Goal: Task Accomplishment & Management: Complete application form

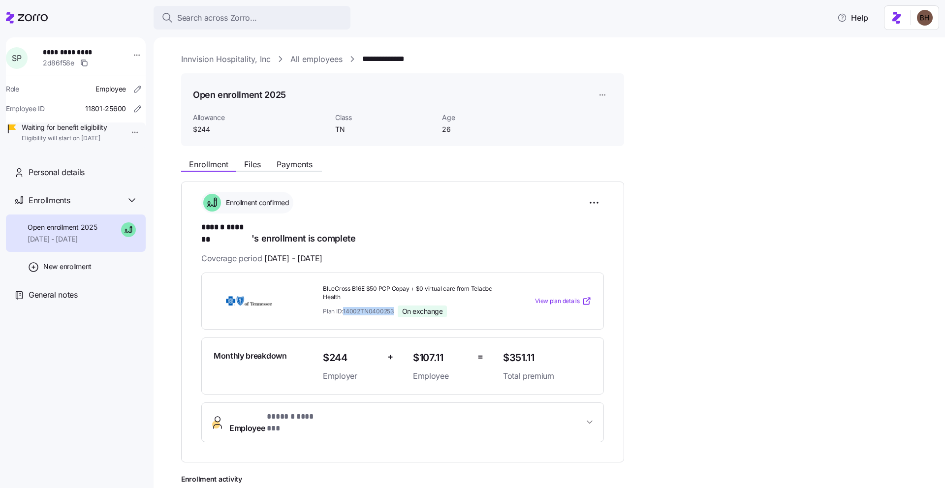
drag, startPoint x: 394, startPoint y: 301, endPoint x: 344, endPoint y: 301, distance: 49.7
click at [344, 306] on div "Plan ID: 14002TN0400253 On exchange" at bounding box center [409, 312] width 172 height 12
copy span "14002TN0400253"
click at [497, 412] on span "Employee * ****** ******* *" at bounding box center [406, 423] width 354 height 24
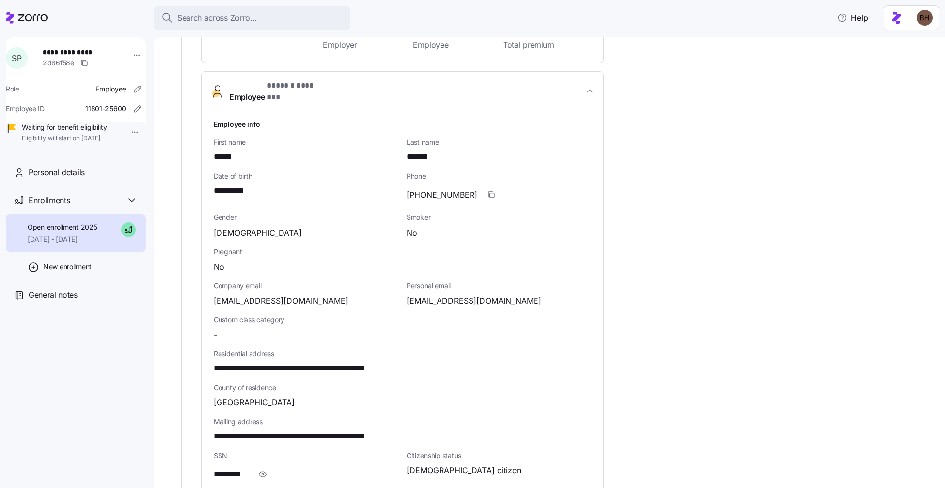
scroll to position [333, 0]
drag, startPoint x: 373, startPoint y: 350, endPoint x: 351, endPoint y: 350, distance: 22.6
click at [351, 361] on span "**********" at bounding box center [315, 367] width 202 height 12
copy span "*****"
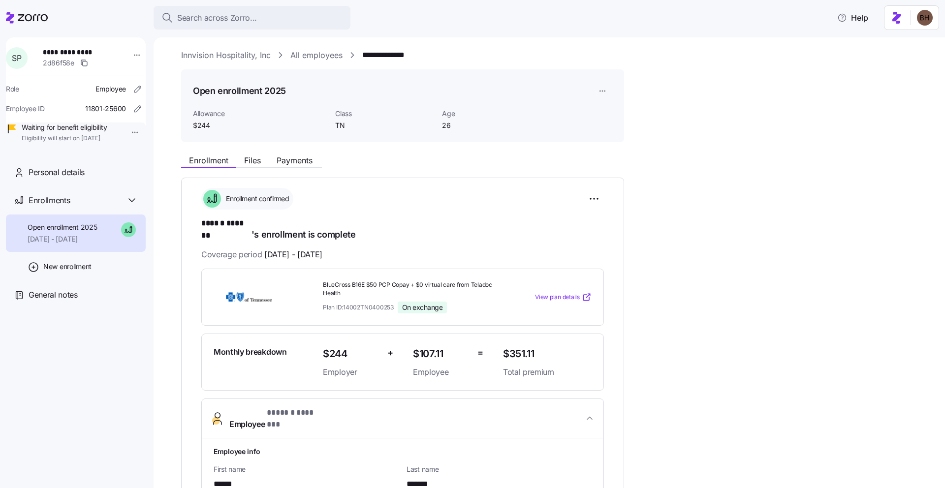
scroll to position [0, 0]
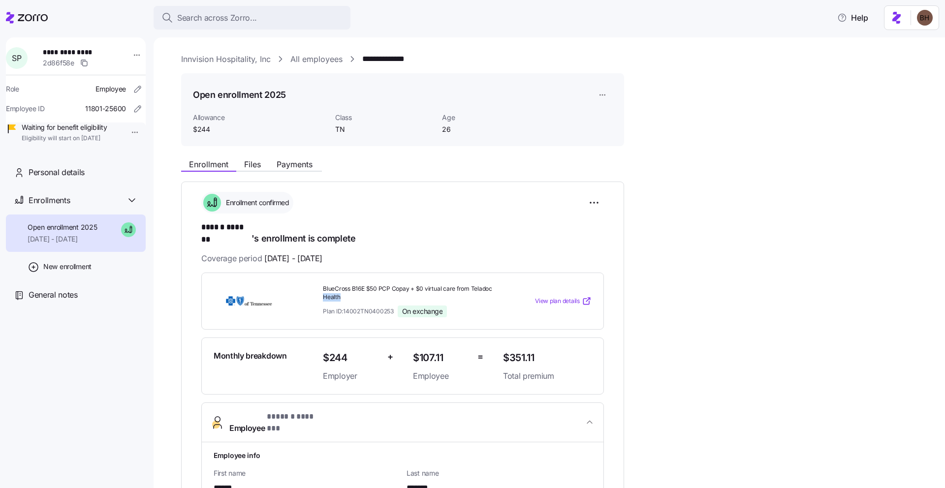
drag, startPoint x: 492, startPoint y: 278, endPoint x: 347, endPoint y: 283, distance: 144.8
click at [347, 285] on span "BlueCross B16E $50 PCP Copay + $0 virtual care from Teladoc Health" at bounding box center [409, 293] width 172 height 17
drag, startPoint x: 319, startPoint y: 278, endPoint x: 375, endPoint y: 286, distance: 56.7
click at [375, 286] on div "BlueCross B16E $50 PCP Copay + $0 virtual care from Teladoc Health Plan ID: 140…" at bounding box center [409, 301] width 180 height 40
copy span "BlueCross B16E $50 PCP Copay + $0 virtual care from Teladoc Health"
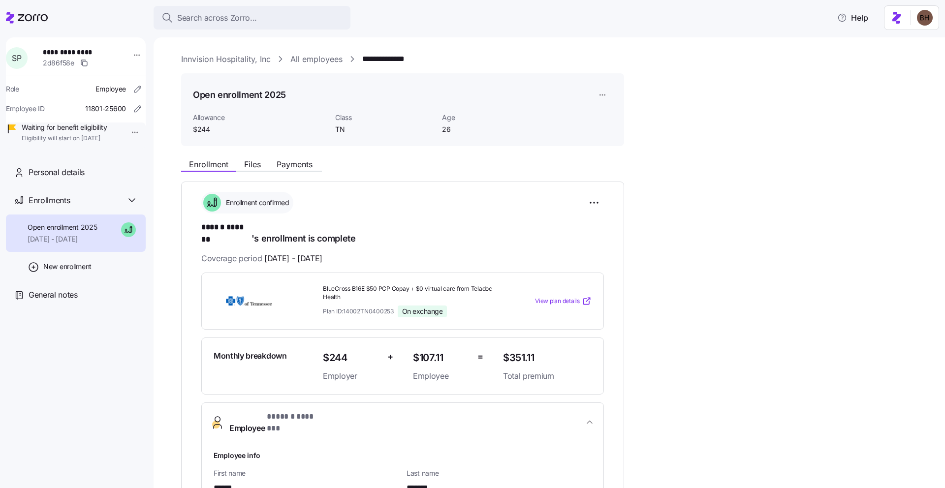
click at [466, 306] on div "Plan ID: 14002TN0400253 On exchange" at bounding box center [409, 312] width 172 height 12
drag, startPoint x: 394, startPoint y: 302, endPoint x: 344, endPoint y: 300, distance: 50.2
click at [344, 306] on div "Plan ID: 14002TN0400253 On exchange" at bounding box center [409, 312] width 172 height 12
copy span "14002TN0400253"
click at [249, 23] on span "Search across Zorro..." at bounding box center [217, 18] width 80 height 12
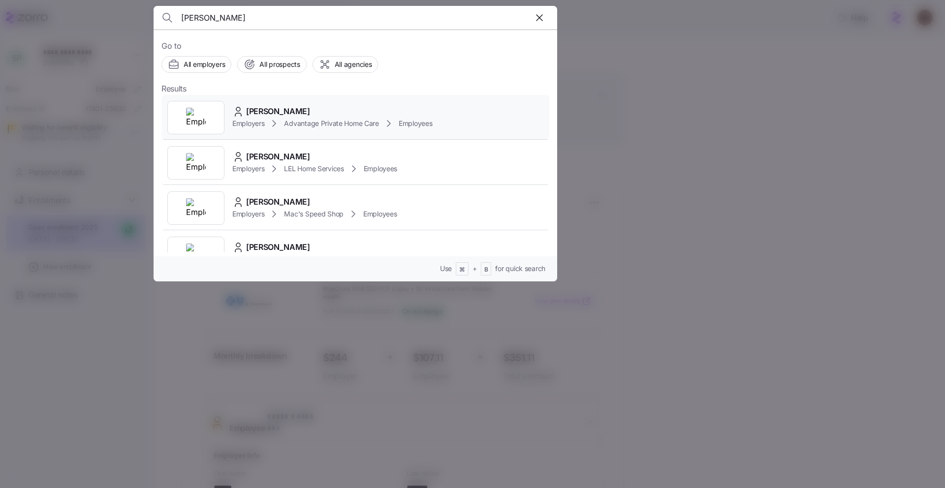
type input "[PERSON_NAME]"
click at [278, 112] on span "[PERSON_NAME]" at bounding box center [278, 111] width 64 height 12
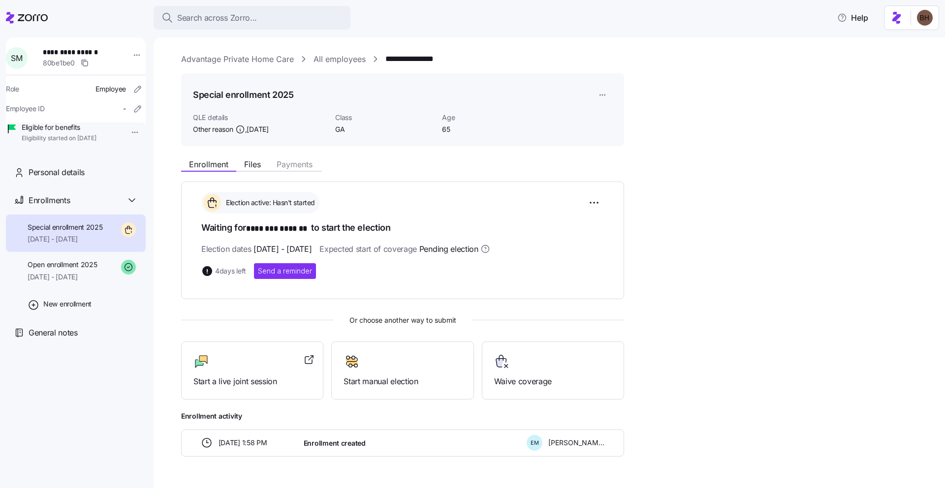
click at [275, 58] on link "Advantage Private Home Care" at bounding box center [237, 59] width 113 height 12
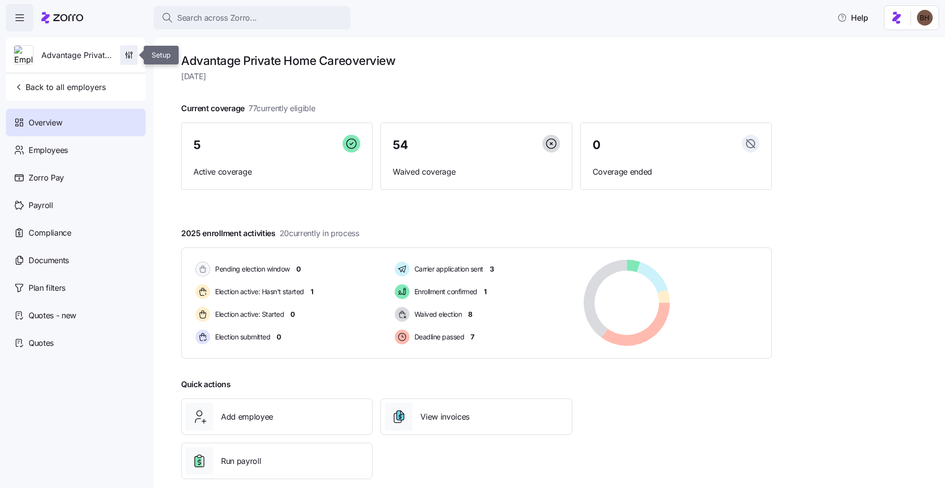
click at [128, 53] on icon "button" at bounding box center [129, 55] width 10 height 10
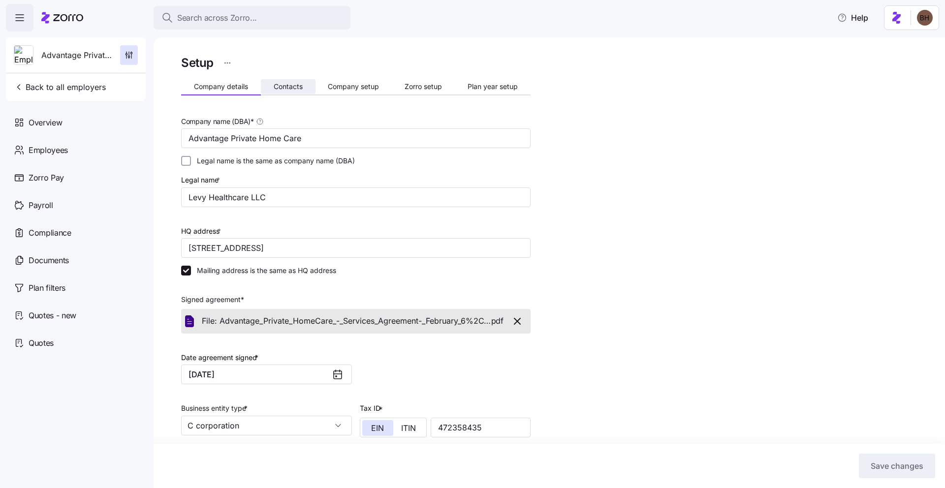
click at [297, 88] on span "Contacts" at bounding box center [288, 86] width 29 height 7
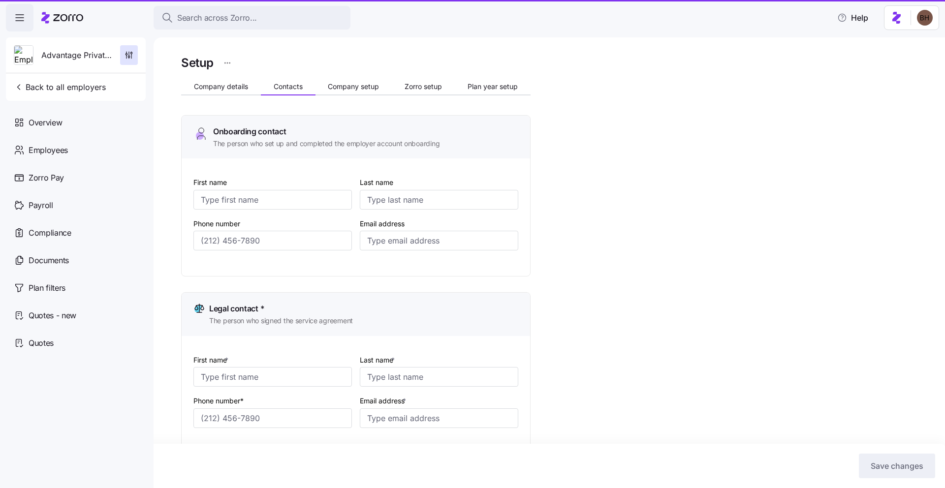
type input "[PERSON_NAME]"
type input "Levy"
type input "[EMAIL_ADDRESS][DOMAIN_NAME]"
type input "[PERSON_NAME]"
type input "Levy"
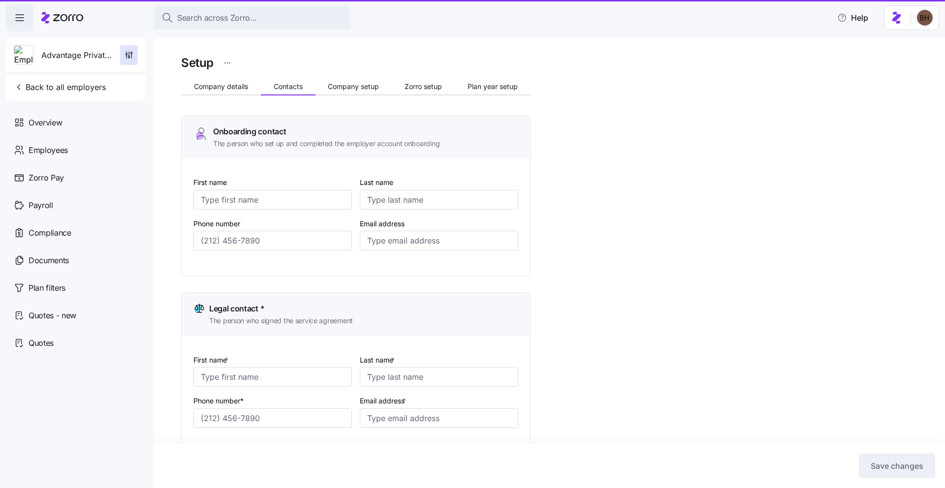
type input "[EMAIL_ADDRESS][DOMAIN_NAME]"
type input "[PERSON_NAME]"
type input "[EMAIL_ADDRESS][DOMAIN_NAME]"
type input "[PERSON_NAME]"
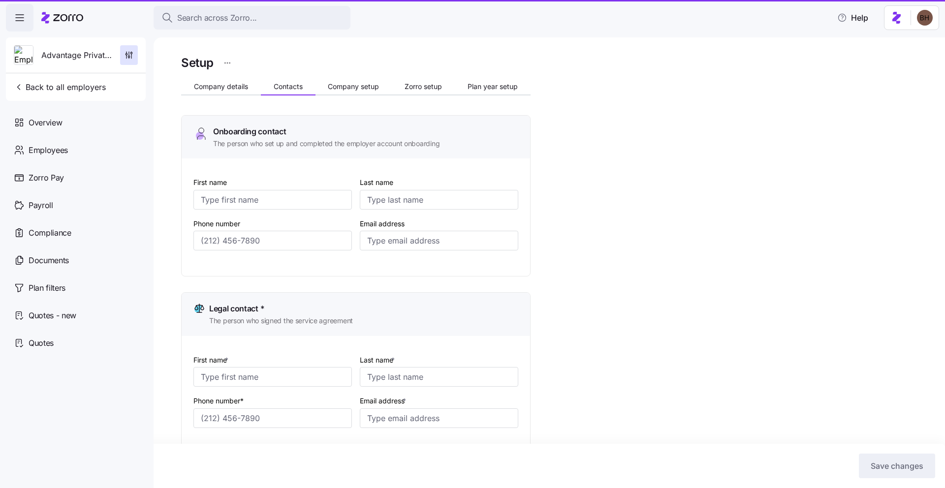
type input "Levy"
type input "[EMAIL_ADDRESS][DOMAIN_NAME]"
type input "[PHONE_NUMBER]"
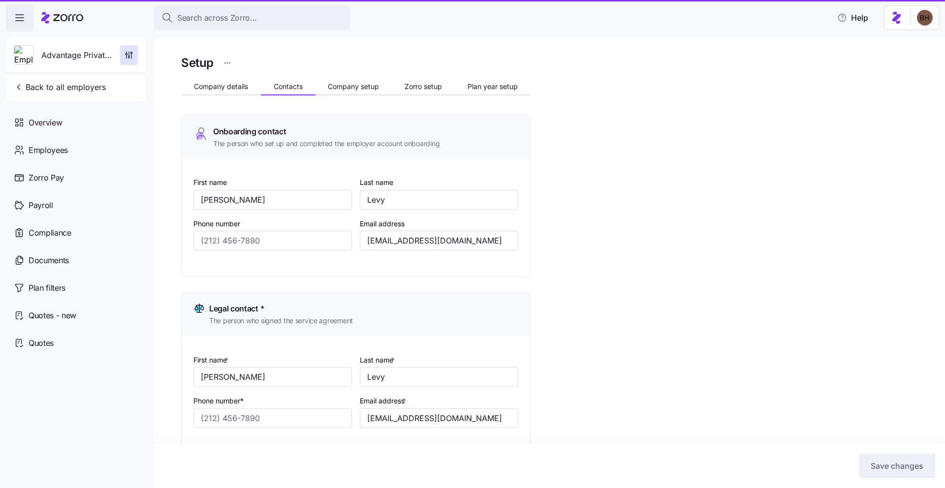
type input "[PHONE_NUMBER]"
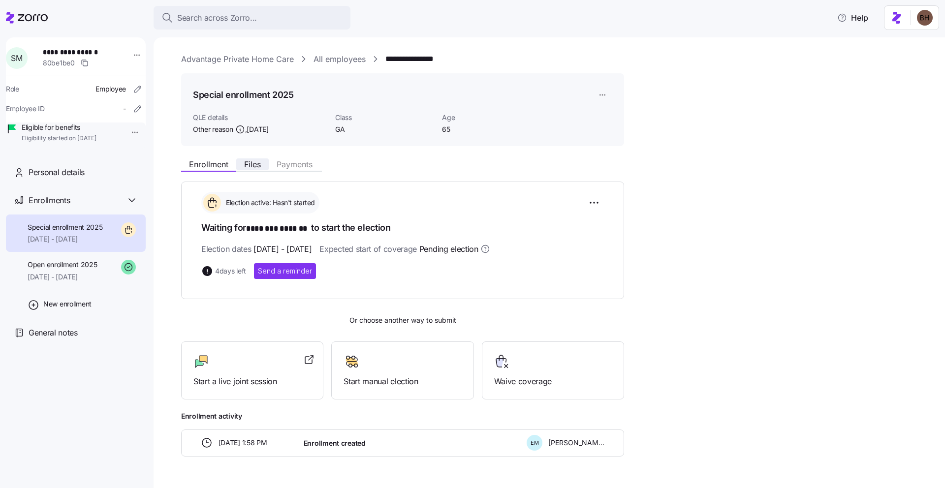
click at [257, 165] on span "Files" at bounding box center [252, 164] width 17 height 8
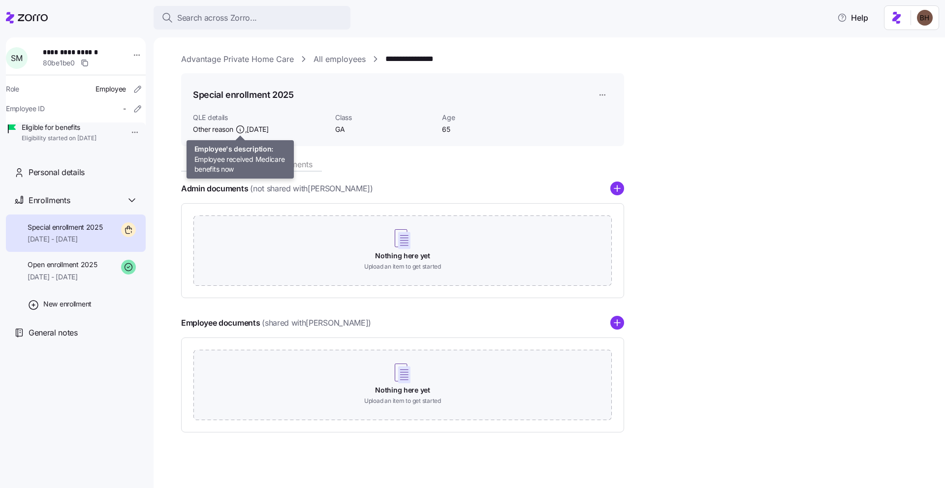
click at [246, 125] on span "Other reason , [DATE]" at bounding box center [231, 129] width 76 height 10
click at [212, 160] on span "Enrollment" at bounding box center [208, 164] width 39 height 8
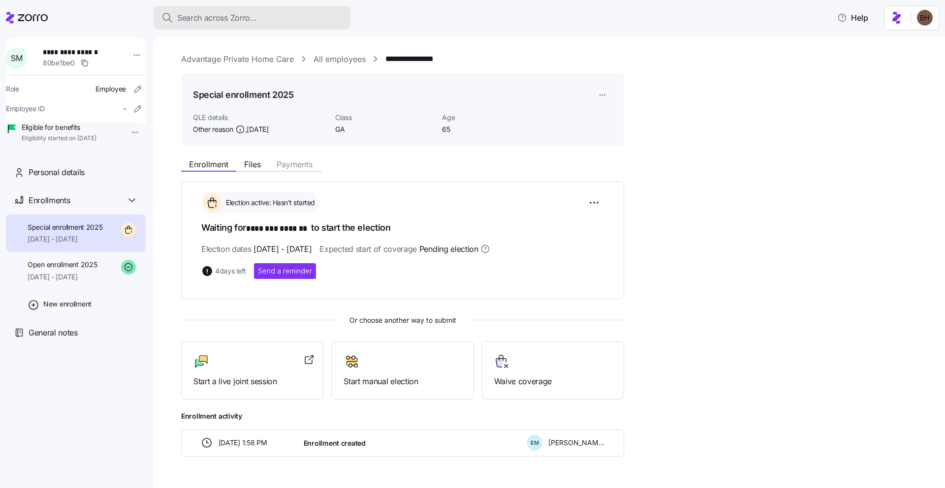
click at [263, 19] on div "Search across Zorro..." at bounding box center [251, 18] width 181 height 12
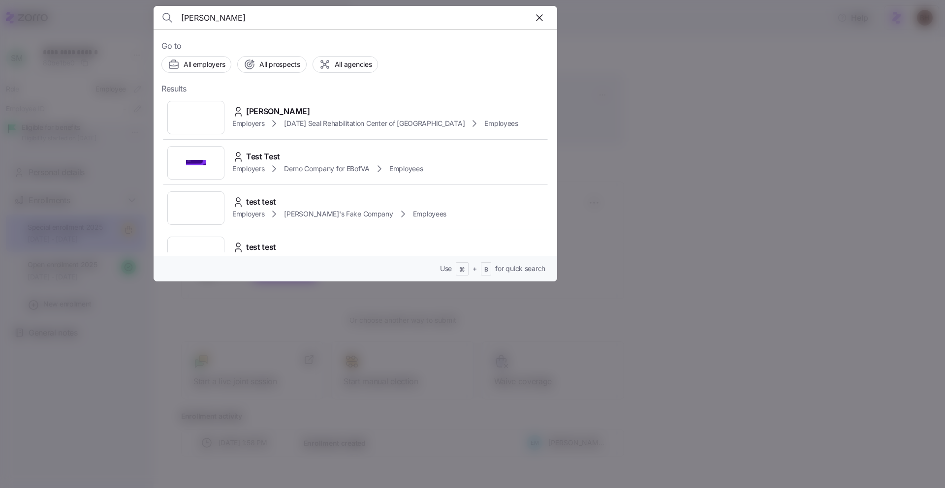
type input "[PERSON_NAME]"
click at [299, 110] on span "[PERSON_NAME]" at bounding box center [278, 111] width 64 height 12
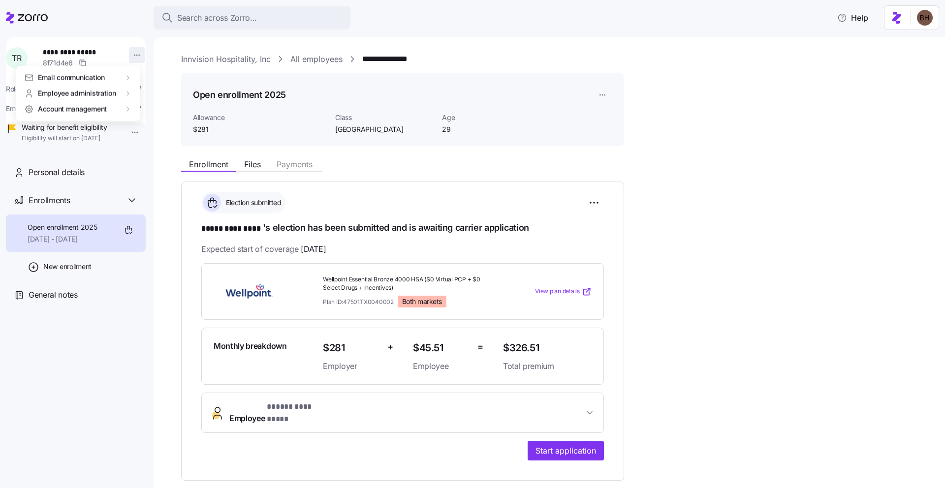
click at [129, 53] on html "**********" at bounding box center [472, 241] width 945 height 482
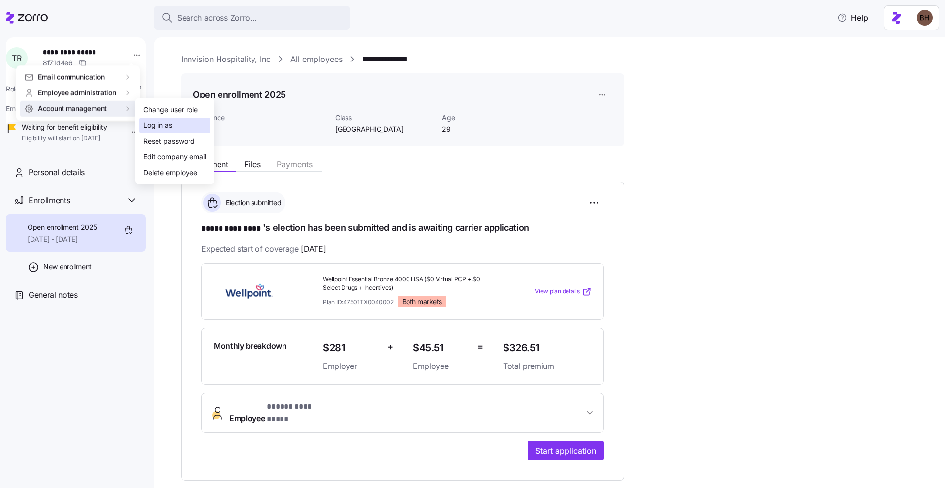
click at [164, 125] on div "Log in as" at bounding box center [157, 125] width 29 height 11
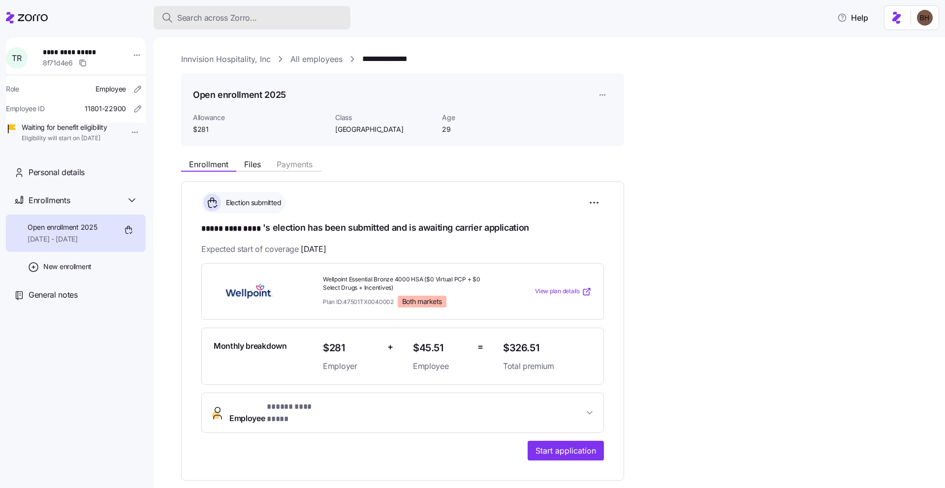
click at [277, 28] on button "Search across Zorro..." at bounding box center [252, 18] width 197 height 24
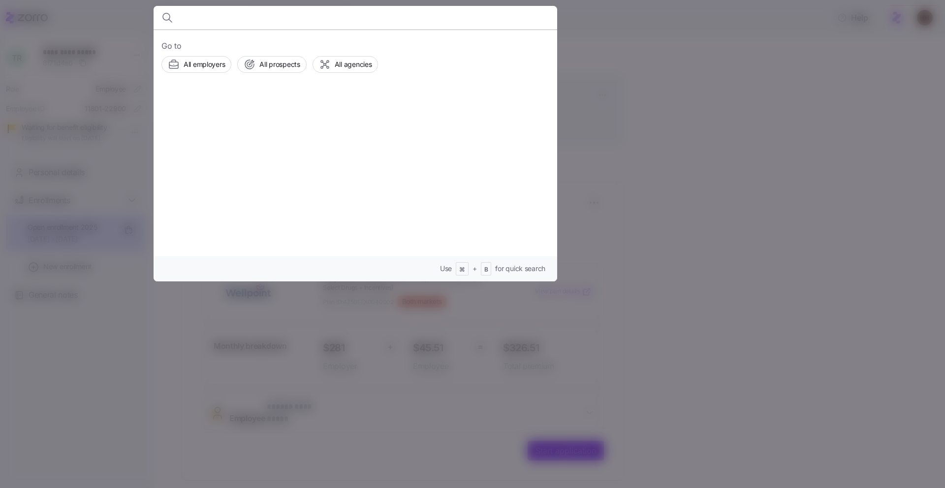
click at [279, 25] on input at bounding box center [307, 18] width 252 height 24
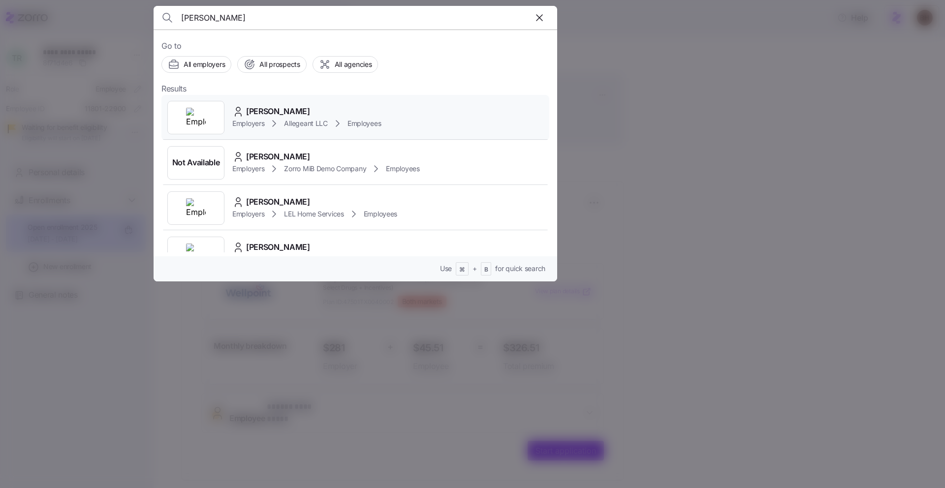
type input "[PERSON_NAME]"
click at [285, 115] on span "[PERSON_NAME]" at bounding box center [278, 111] width 64 height 12
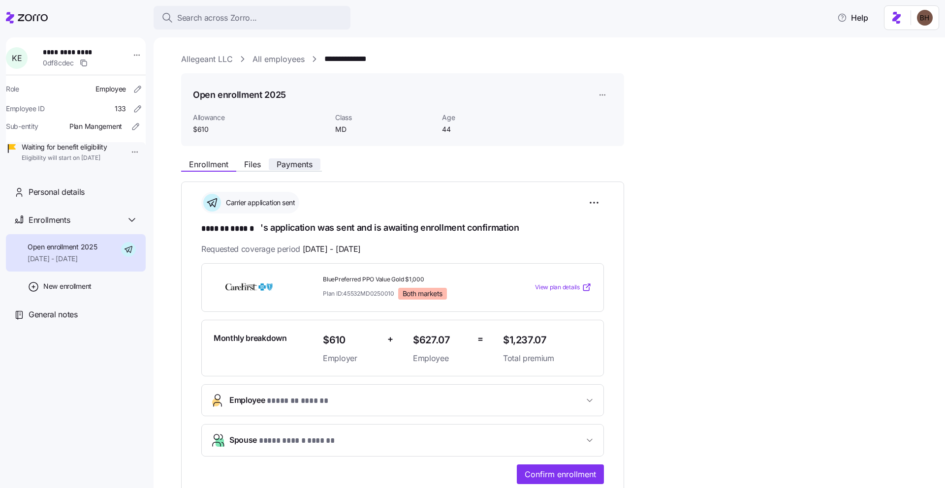
click at [285, 161] on span "Payments" at bounding box center [295, 164] width 36 height 8
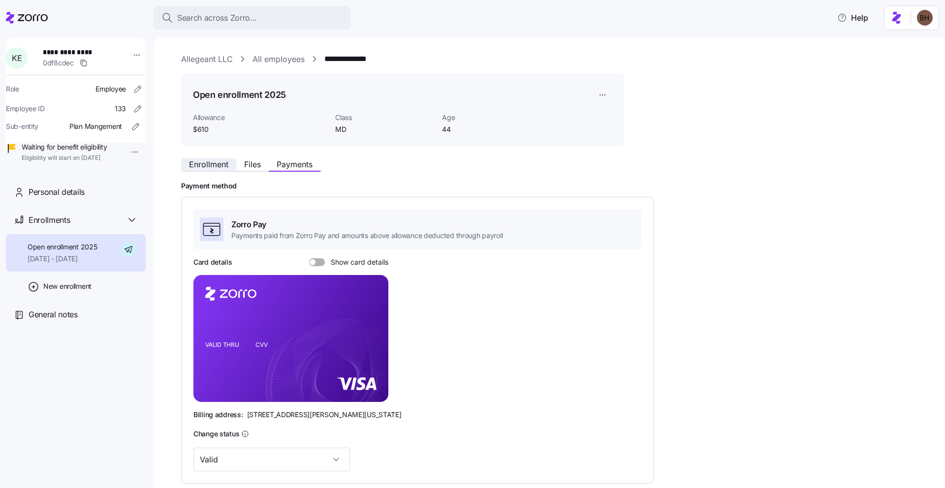
click at [211, 166] on span "Enrollment" at bounding box center [208, 164] width 39 height 8
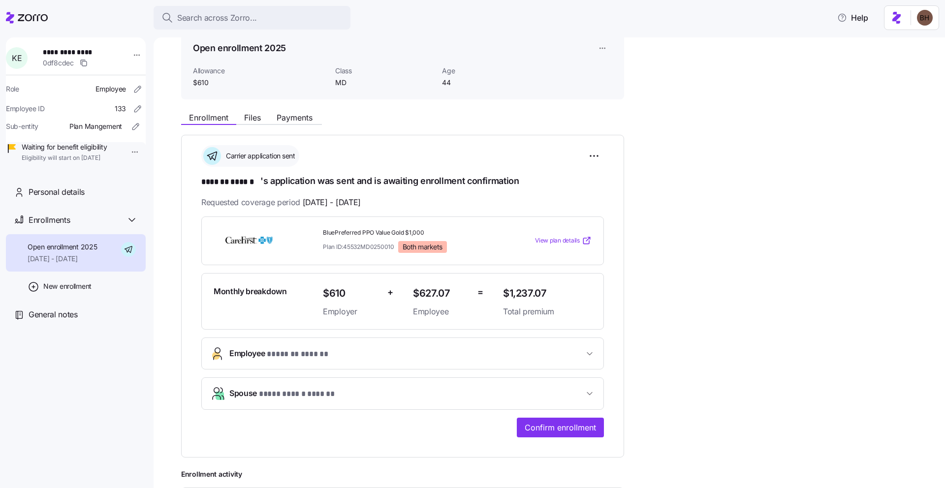
scroll to position [59, 0]
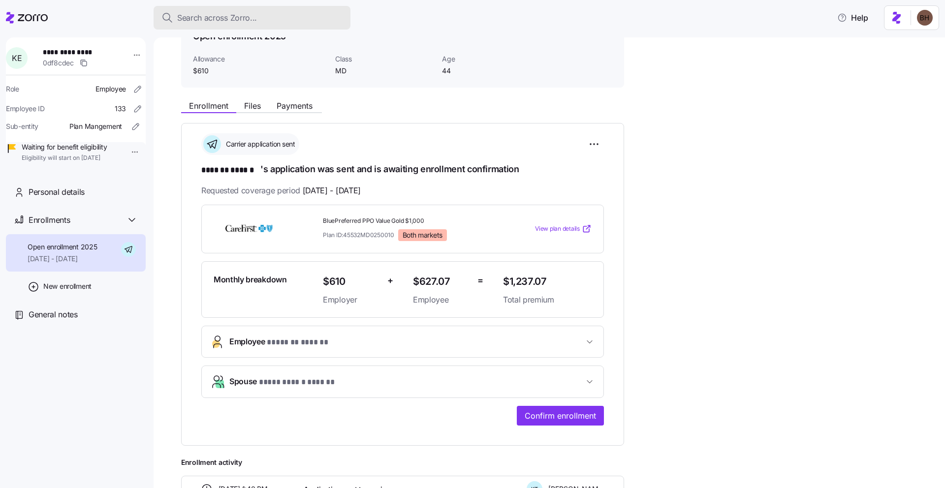
click at [229, 21] on span "Search across Zorro..." at bounding box center [217, 18] width 80 height 12
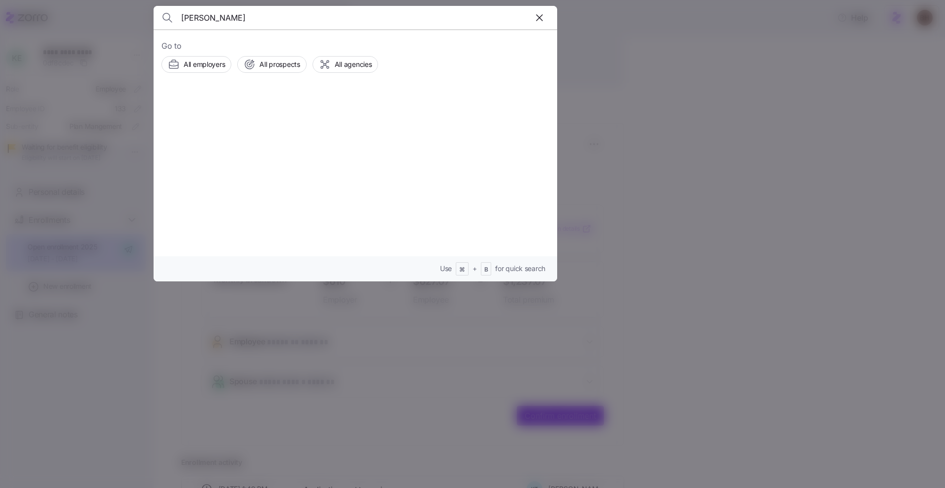
type input "[PERSON_NAME]"
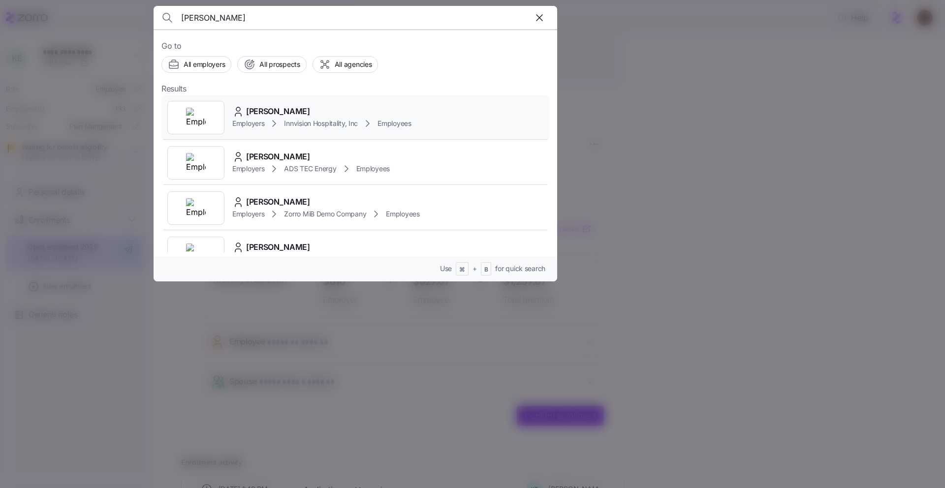
click at [282, 113] on span "[PERSON_NAME]" at bounding box center [278, 111] width 64 height 12
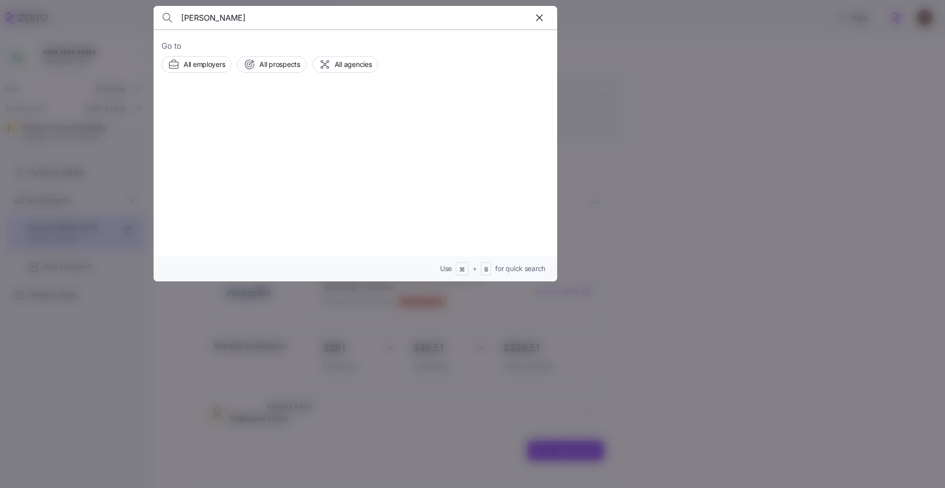
type input "[PERSON_NAME]"
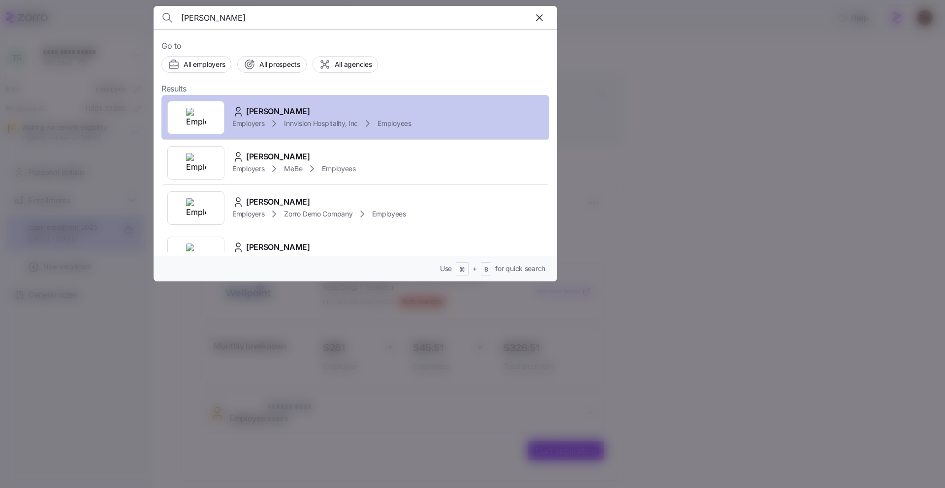
click at [280, 113] on span "[PERSON_NAME]" at bounding box center [278, 111] width 64 height 12
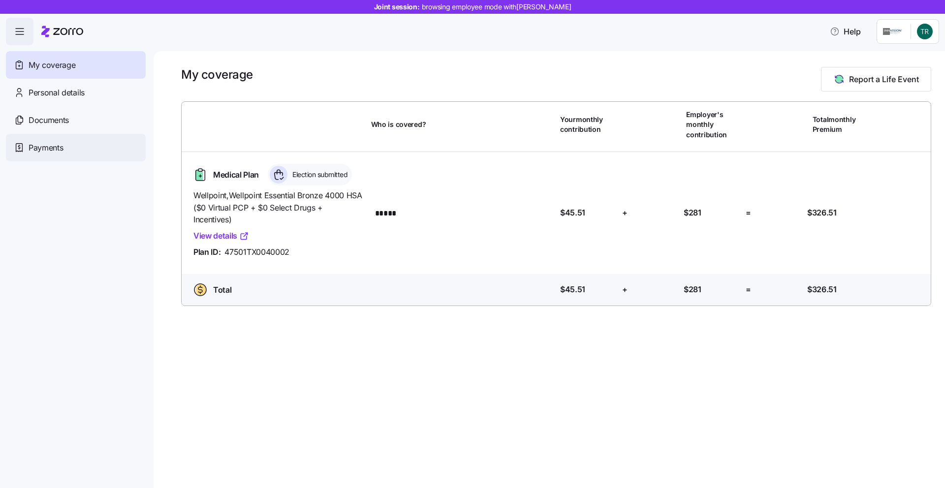
click at [50, 150] on span "Payments" at bounding box center [46, 148] width 34 height 12
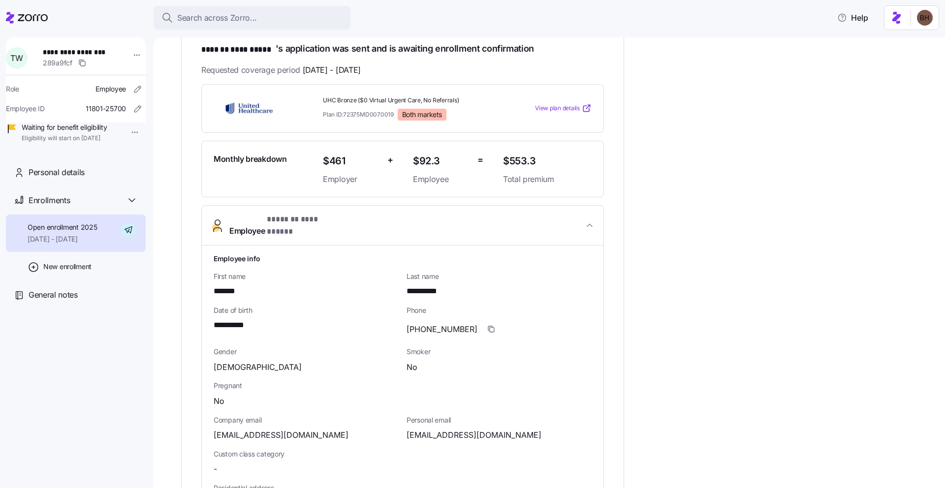
scroll to position [14, 0]
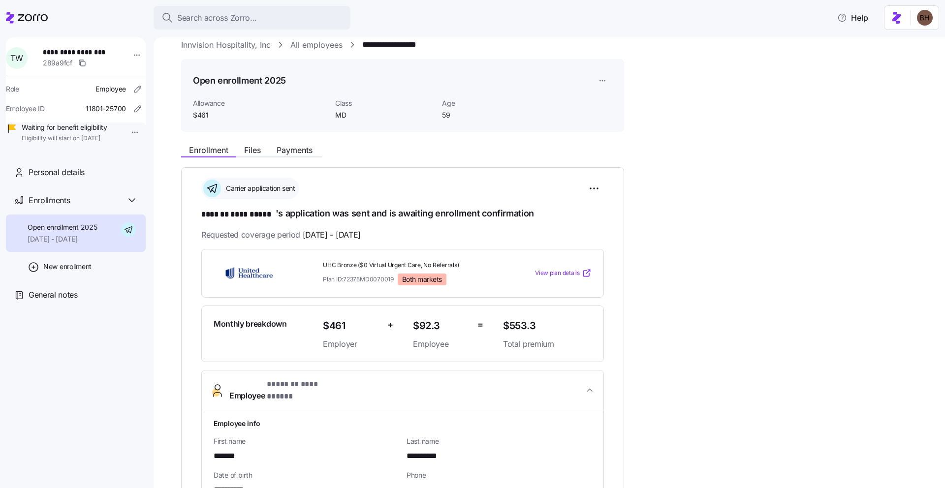
click at [287, 23] on div "Search across Zorro..." at bounding box center [251, 18] width 181 height 12
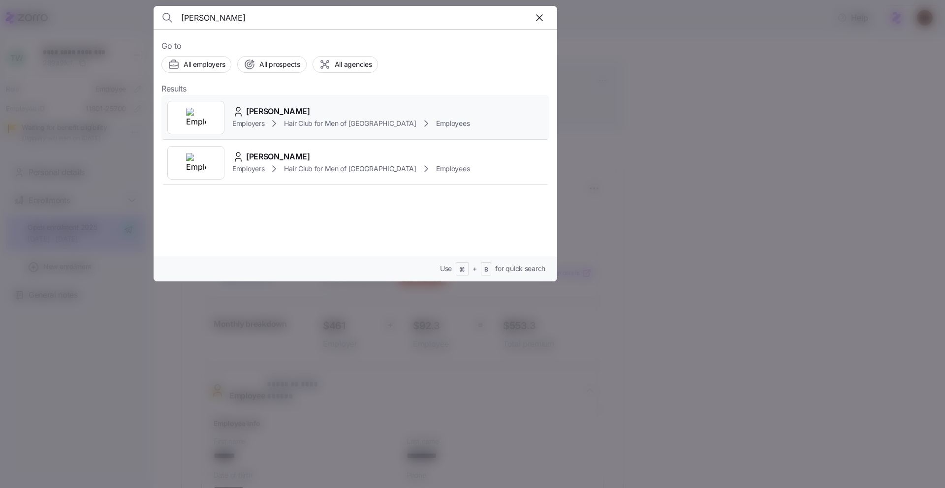
type input "fusco"
click at [280, 112] on span "Linda Fusco" at bounding box center [278, 111] width 64 height 12
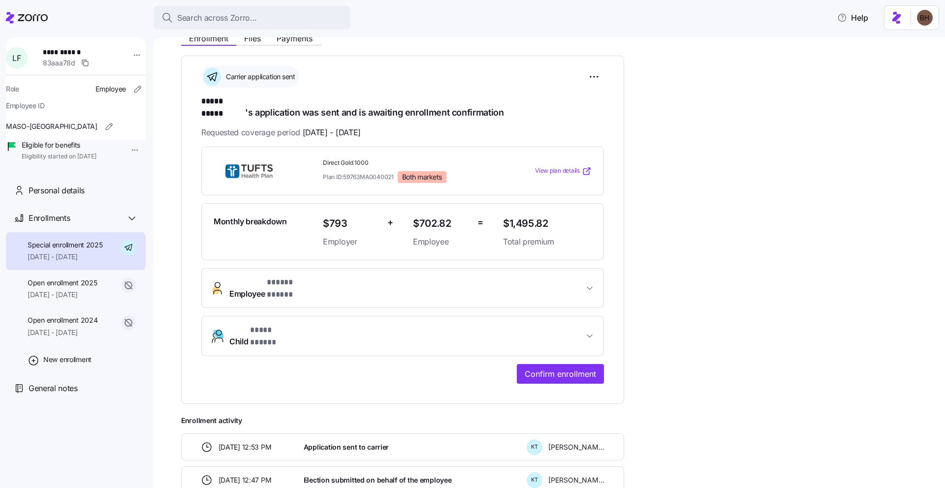
scroll to position [95, 0]
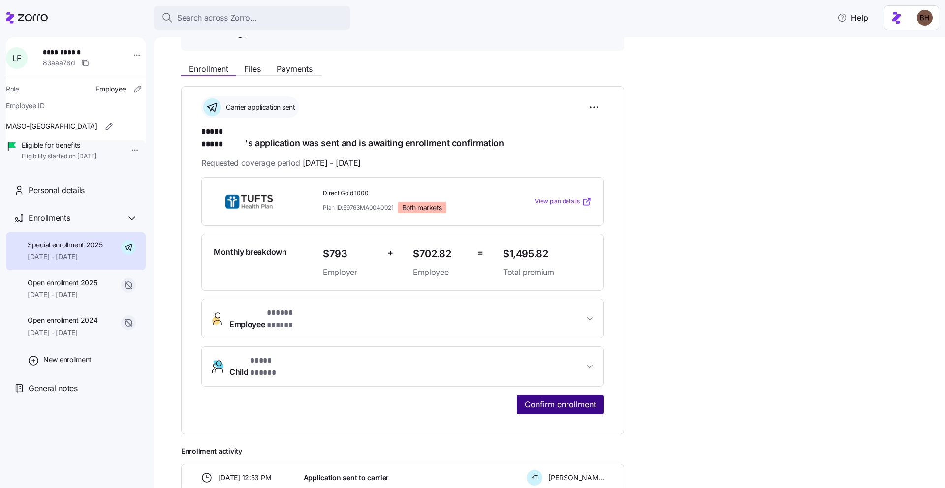
click at [549, 399] on span "Confirm enrollment" at bounding box center [559, 405] width 71 height 12
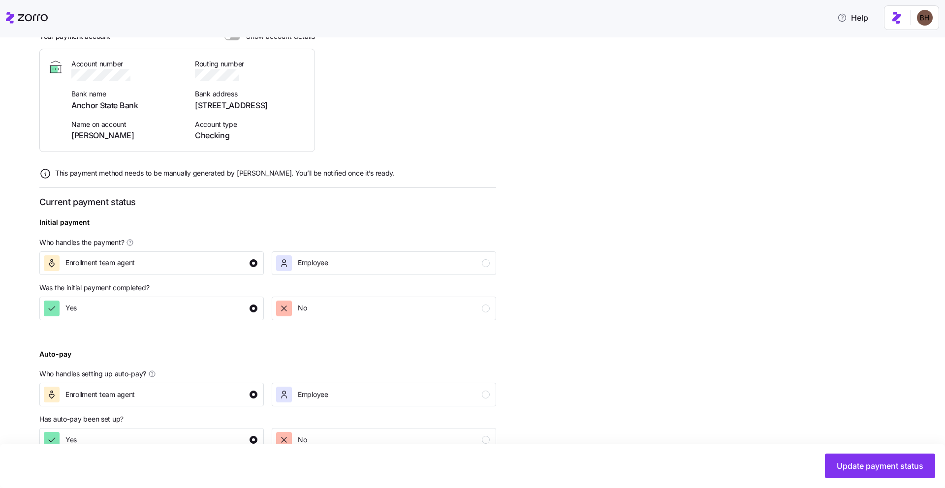
scroll to position [227, 0]
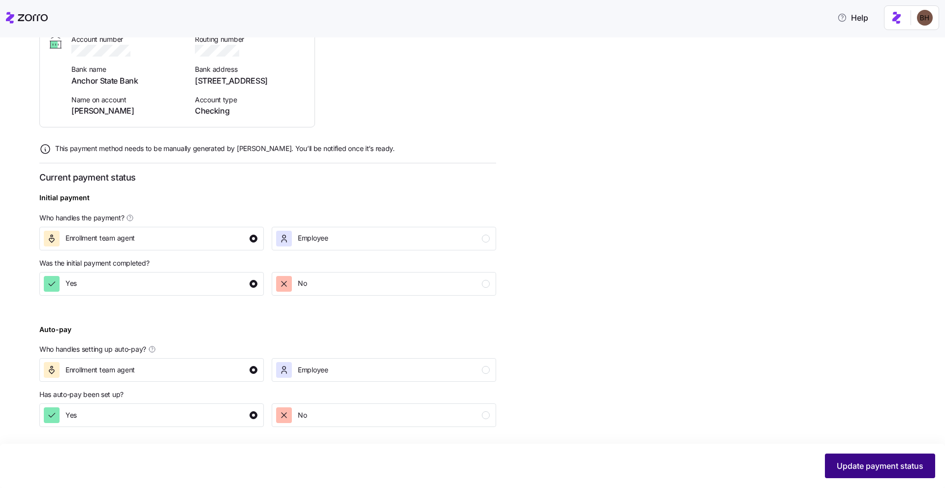
click at [850, 463] on span "Update payment status" at bounding box center [879, 466] width 87 height 12
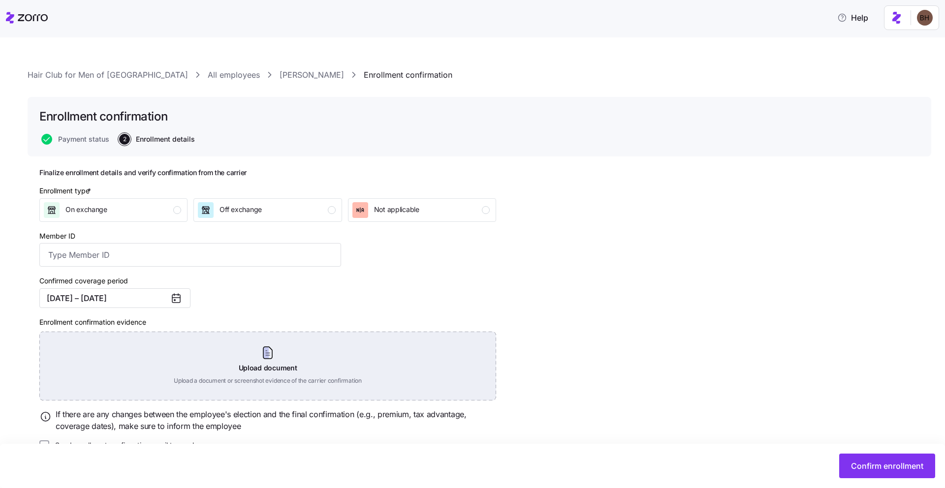
click at [259, 365] on div "Upload document Upload a document or screenshot evidence of the carrier confirm…" at bounding box center [267, 366] width 457 height 69
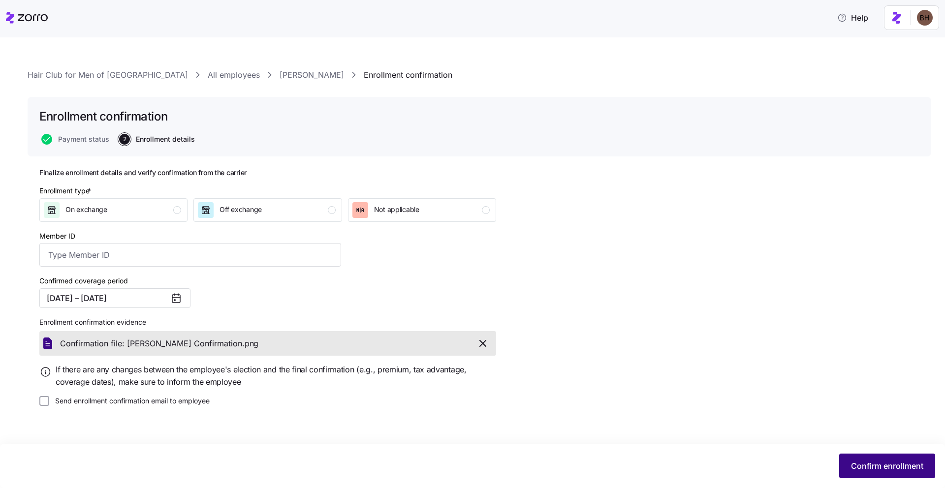
click at [882, 469] on span "Confirm enrollment" at bounding box center [887, 466] width 72 height 12
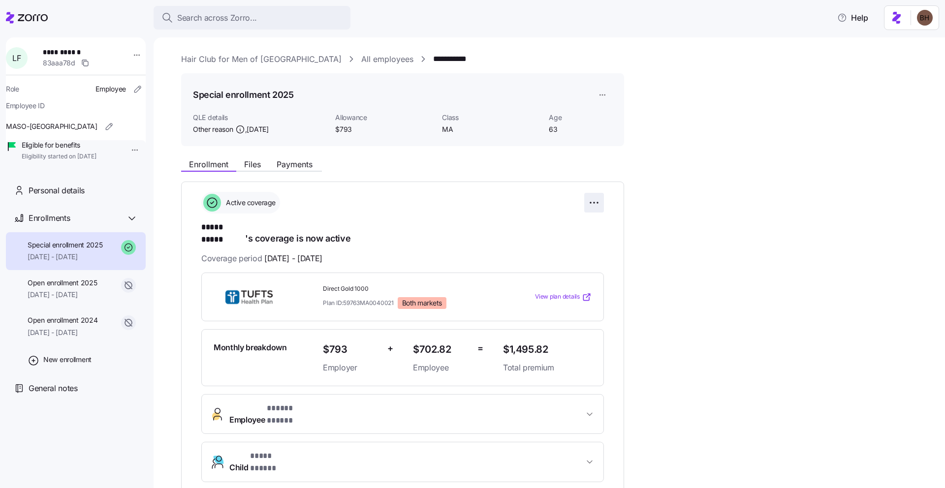
click at [594, 202] on html "**********" at bounding box center [472, 241] width 945 height 482
click at [556, 244] on span "Change enrollment details" at bounding box center [525, 243] width 80 height 10
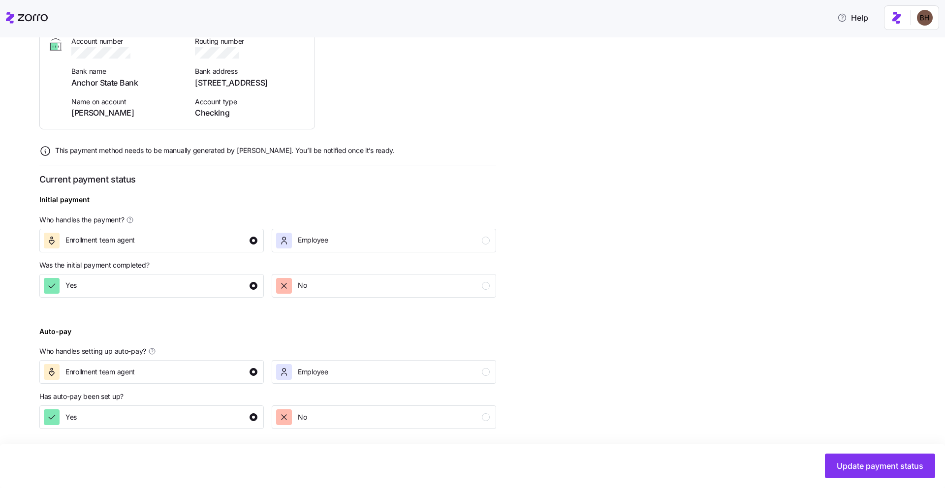
scroll to position [227, 0]
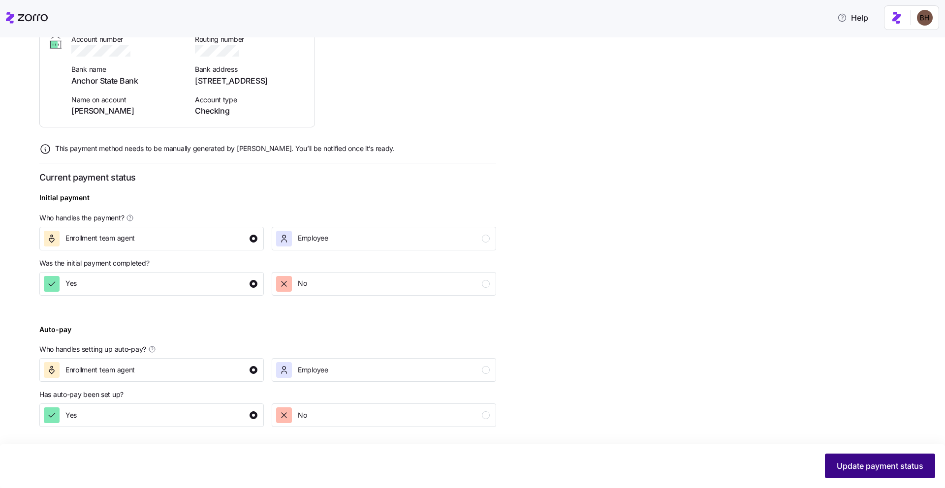
click at [837, 466] on span "Update payment status" at bounding box center [879, 466] width 87 height 12
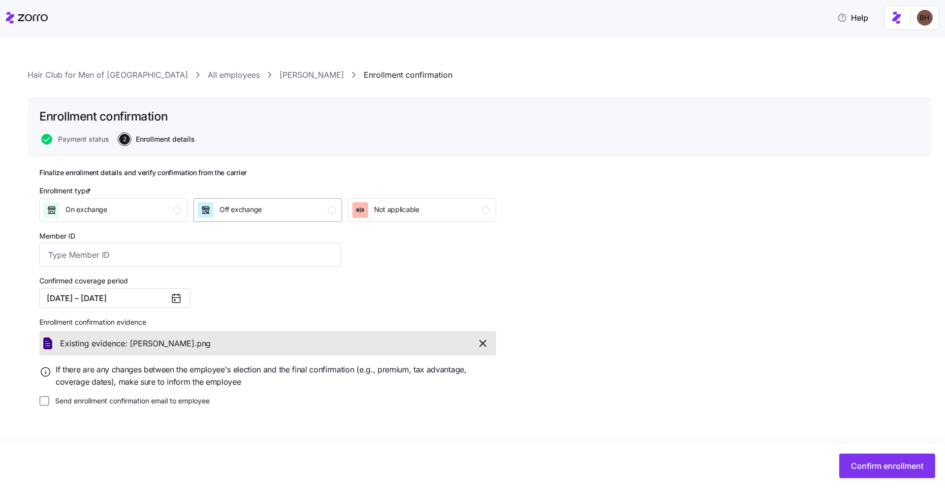
click at [247, 211] on span "Off exchange" at bounding box center [240, 210] width 42 height 10
click at [883, 466] on span "Confirm enrollment" at bounding box center [887, 466] width 72 height 12
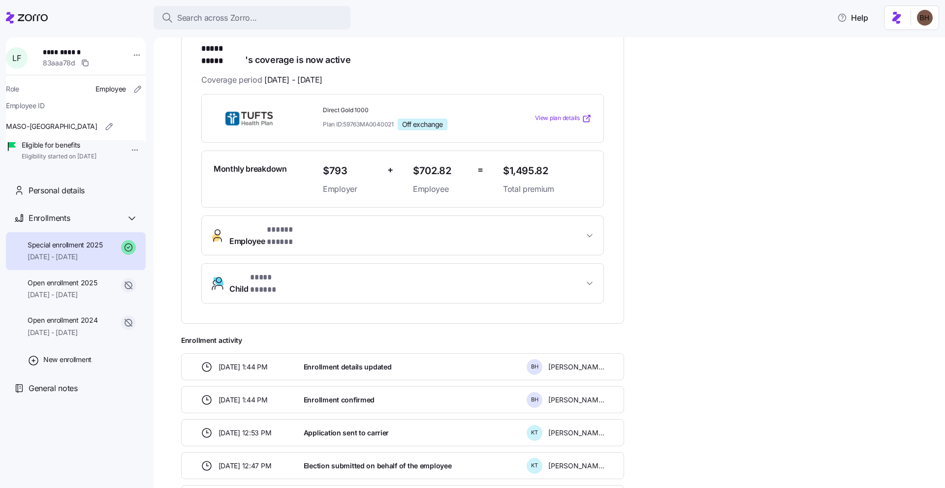
scroll to position [305, 0]
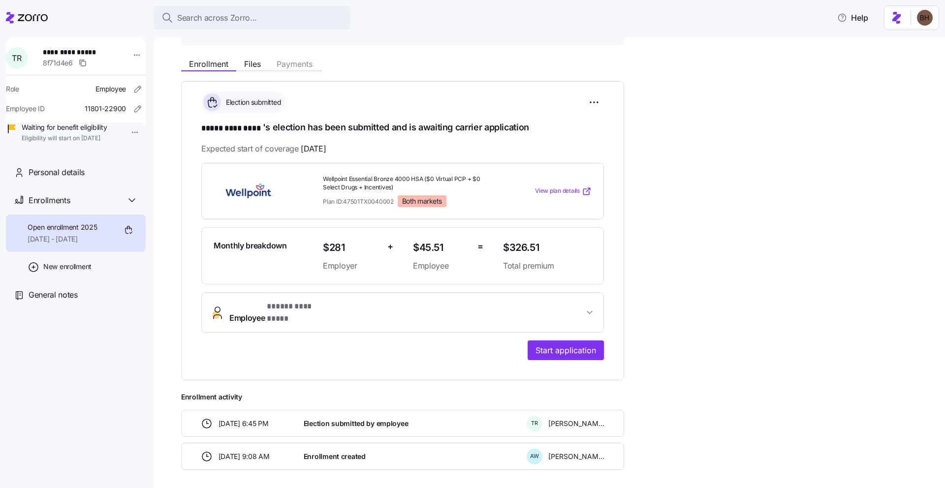
scroll to position [99, 0]
click at [243, 69] on button "Files" at bounding box center [252, 65] width 32 height 12
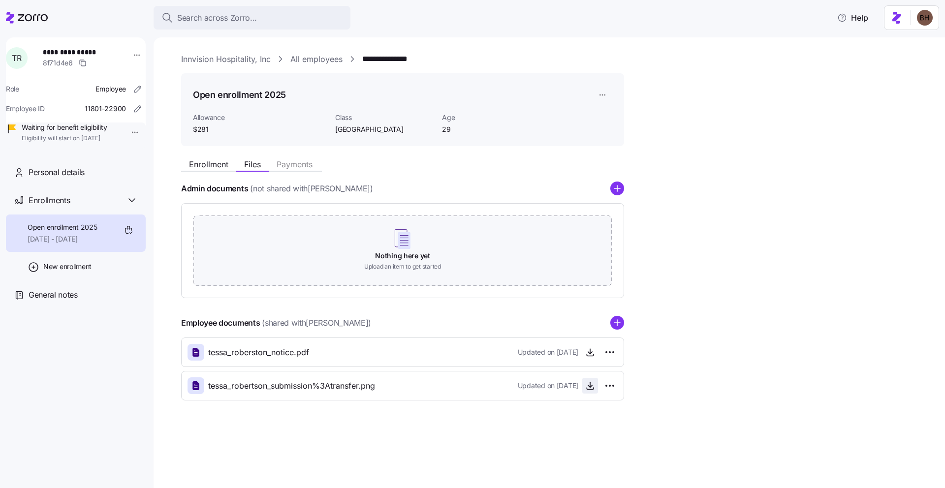
click at [589, 387] on icon "button" at bounding box center [590, 387] width 4 height 2
click at [615, 323] on icon "add icon" at bounding box center [617, 323] width 14 height 14
click at [317, 59] on link "All employees" at bounding box center [316, 59] width 52 height 12
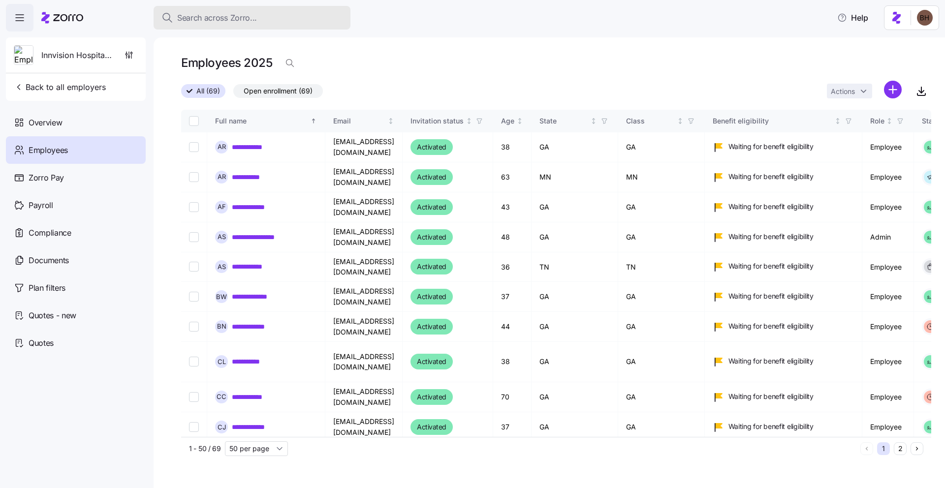
click at [232, 24] on span "Search across Zorro..." at bounding box center [217, 18] width 80 height 12
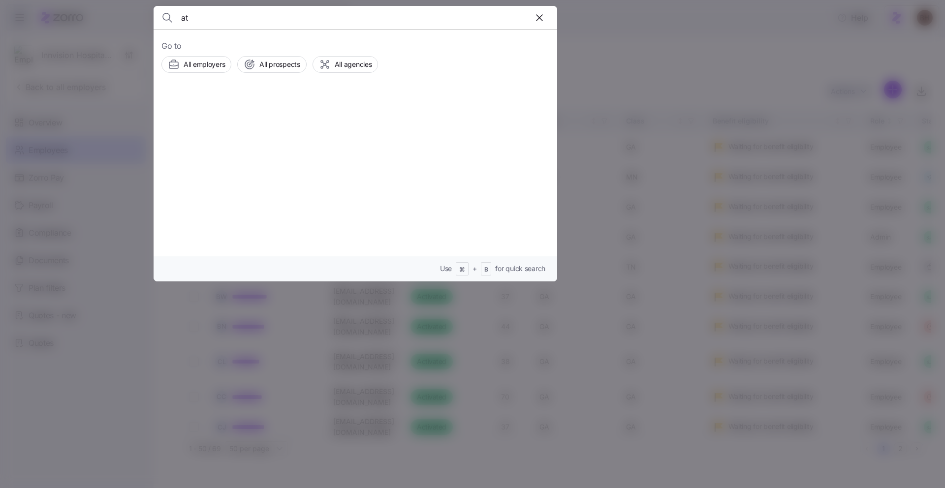
type input "a"
type input "[PERSON_NAME]"
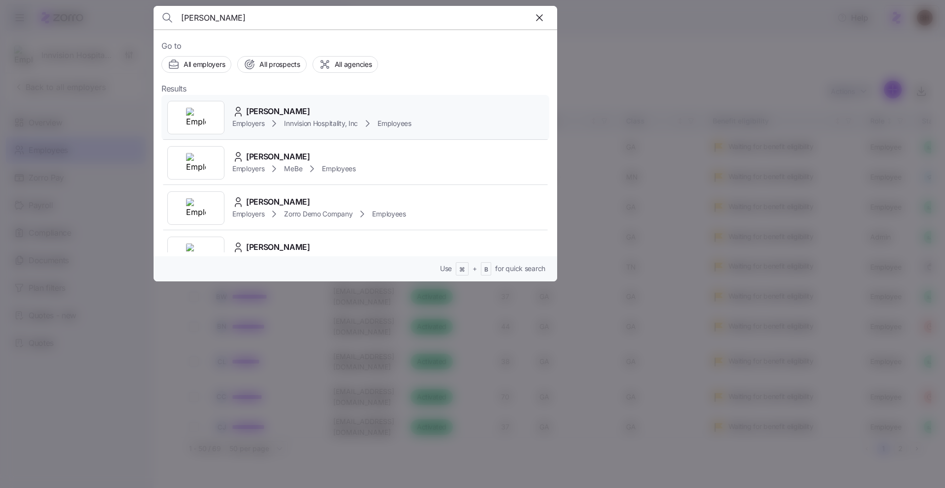
click at [298, 109] on span "[PERSON_NAME]" at bounding box center [278, 111] width 64 height 12
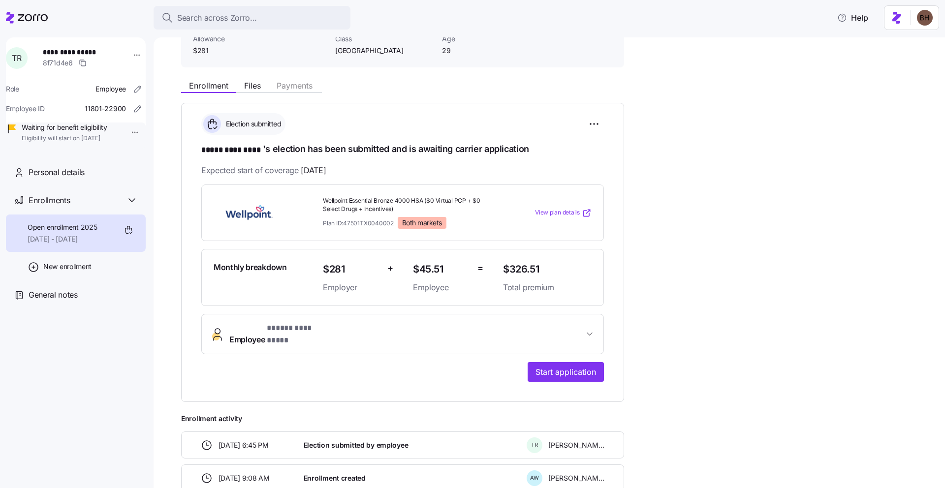
scroll to position [132, 0]
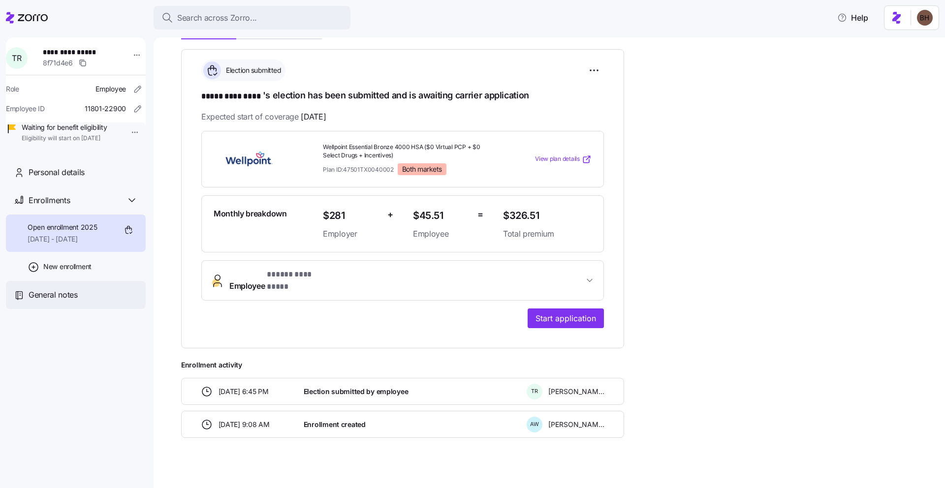
click at [93, 309] on div "General notes" at bounding box center [76, 295] width 140 height 28
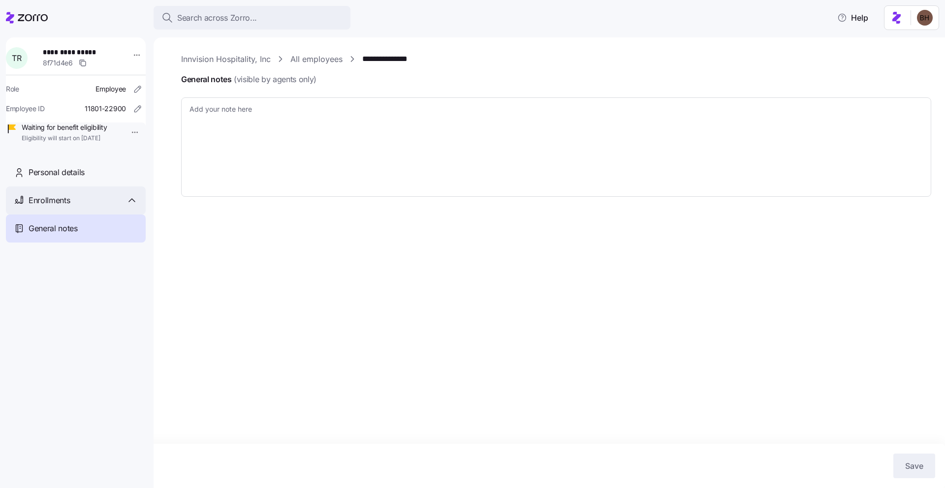
click at [75, 207] on div "Enrollments" at bounding box center [83, 200] width 109 height 12
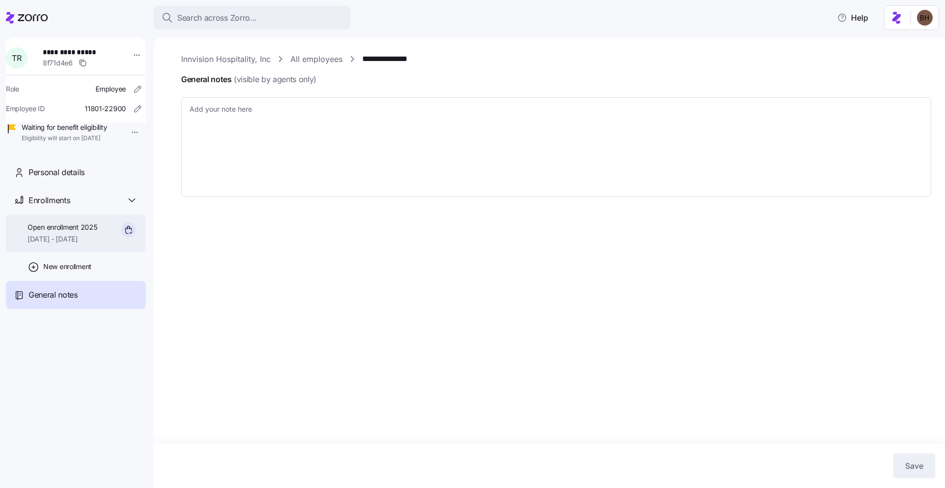
click at [66, 244] on span "[DATE] - [DATE]" at bounding box center [62, 239] width 69 height 10
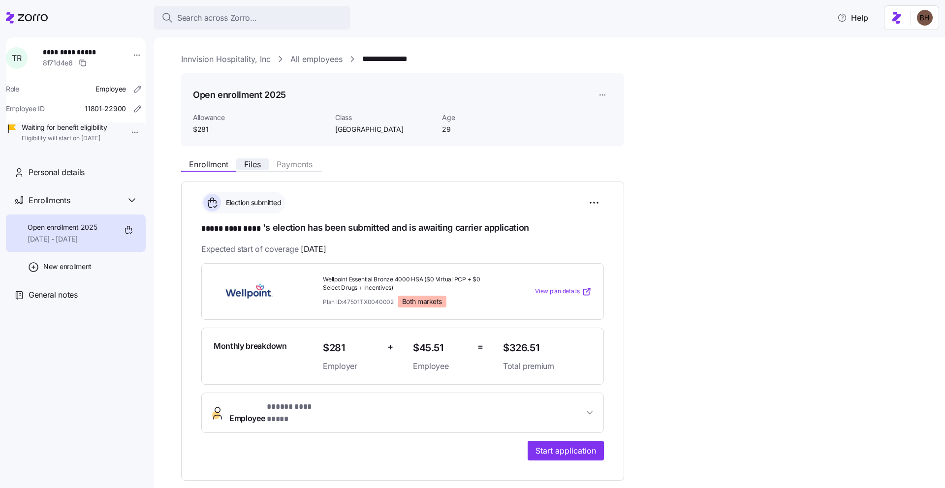
click at [255, 161] on span "Files" at bounding box center [252, 164] width 17 height 8
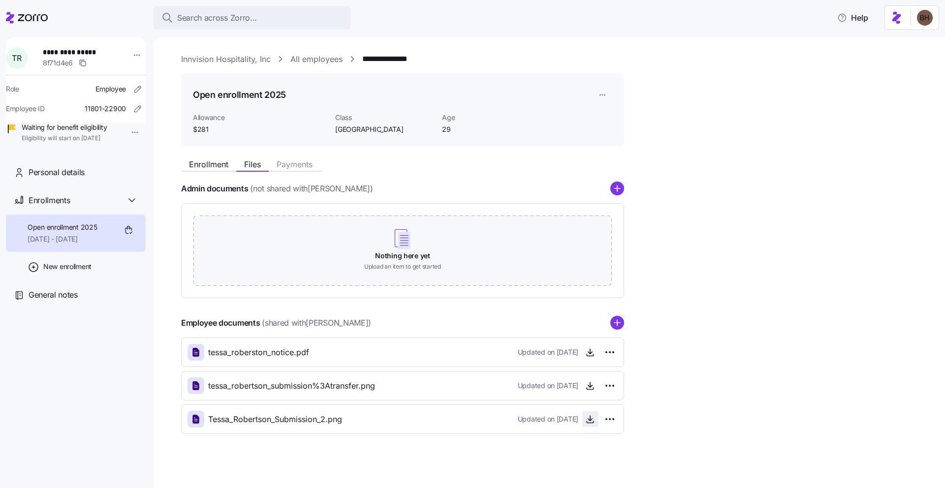
click at [594, 423] on icon "button" at bounding box center [590, 419] width 10 height 10
click at [197, 165] on span "Enrollment" at bounding box center [208, 164] width 39 height 8
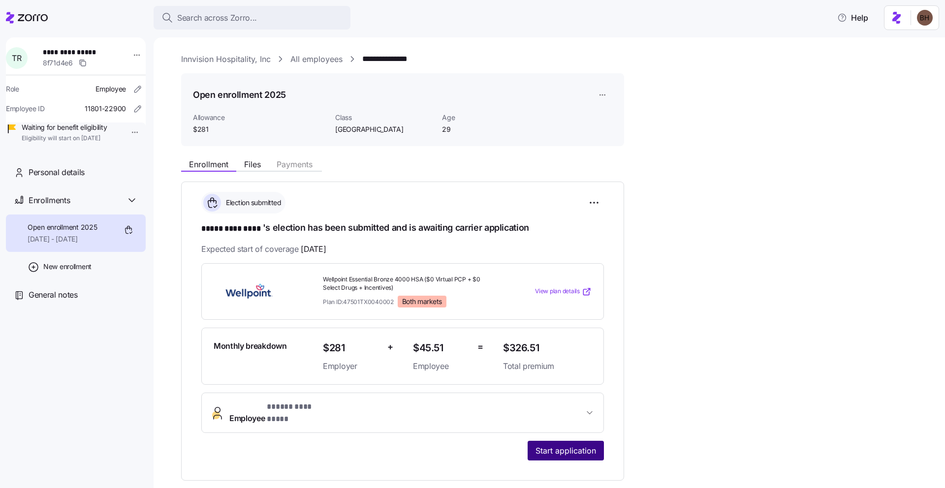
click at [558, 445] on span "Start application" at bounding box center [565, 451] width 61 height 12
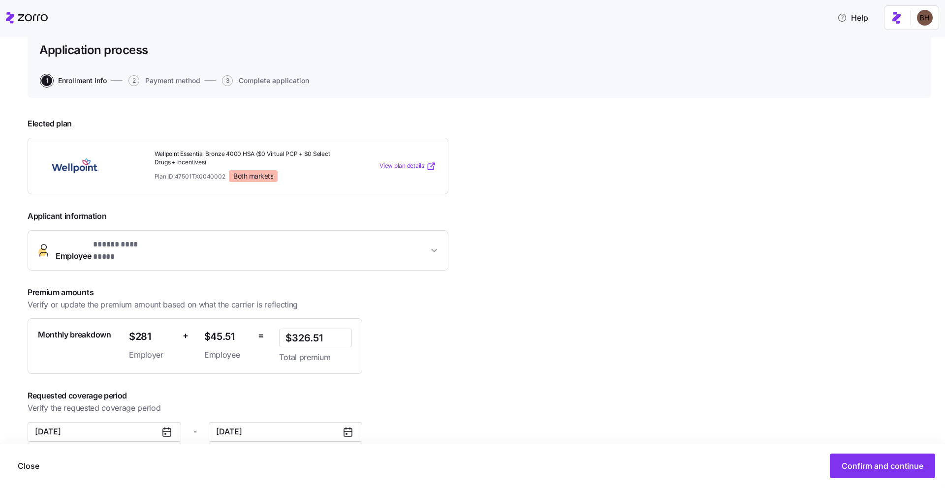
scroll to position [73, 0]
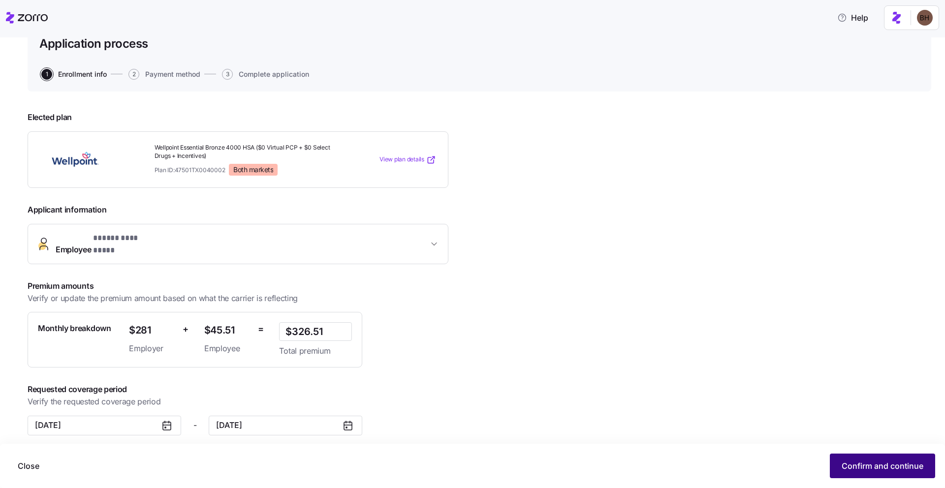
click at [904, 466] on span "Confirm and continue" at bounding box center [882, 466] width 82 height 12
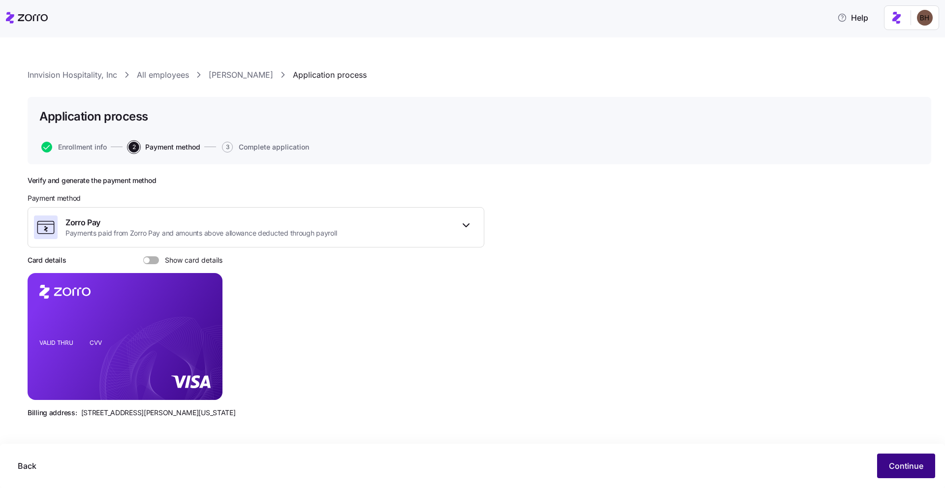
click at [889, 462] on span "Continue" at bounding box center [906, 466] width 34 height 12
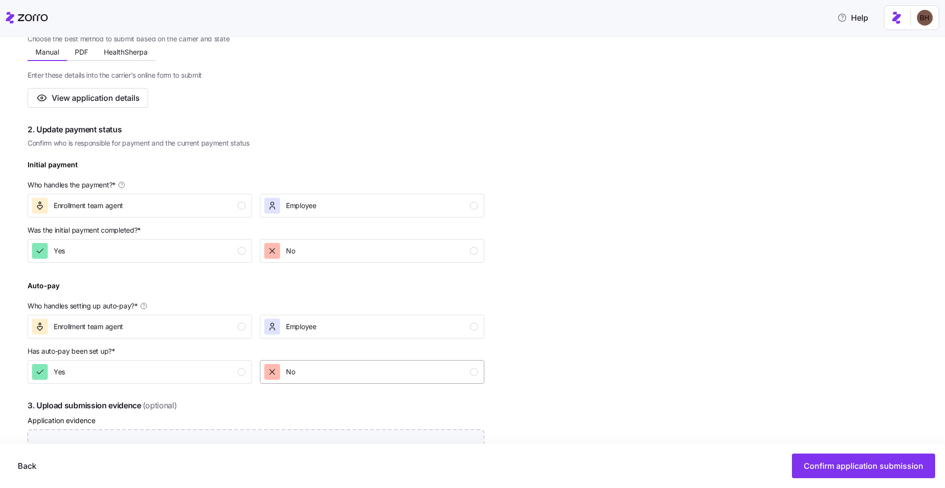
scroll to position [288, 0]
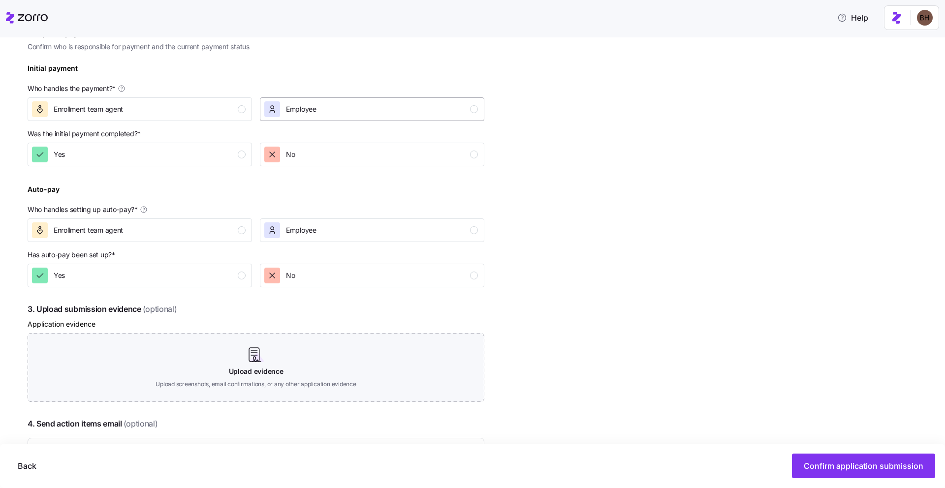
click at [285, 109] on div "Employee" at bounding box center [290, 109] width 52 height 16
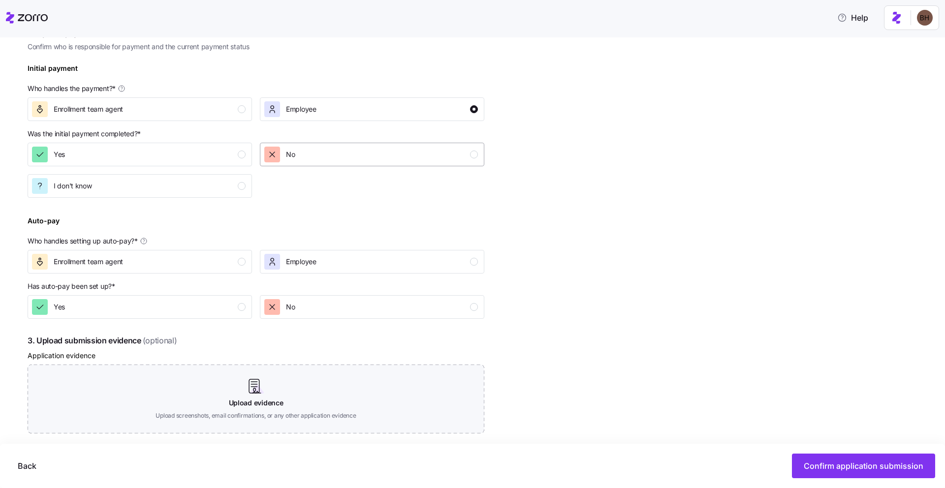
click at [308, 158] on div "No" at bounding box center [371, 155] width 214 height 16
click at [339, 267] on div "Employee" at bounding box center [371, 262] width 214 height 16
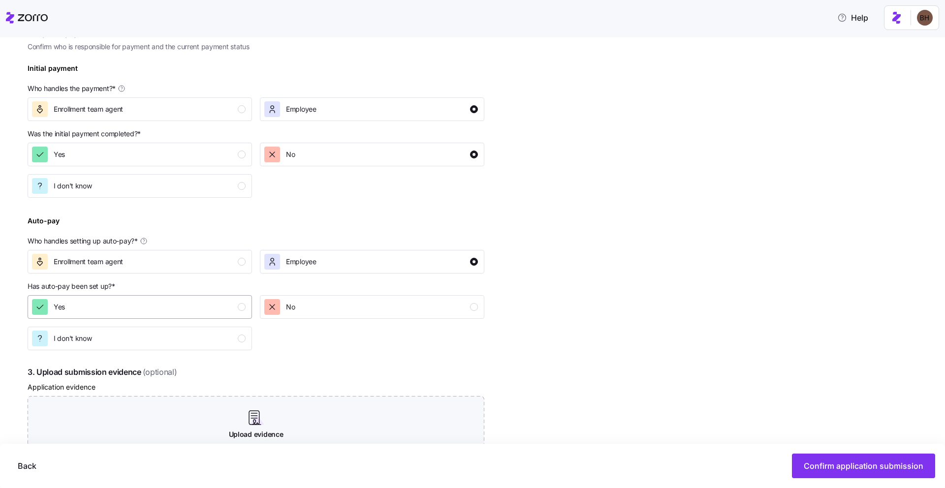
click at [208, 305] on div "Yes" at bounding box center [139, 307] width 214 height 16
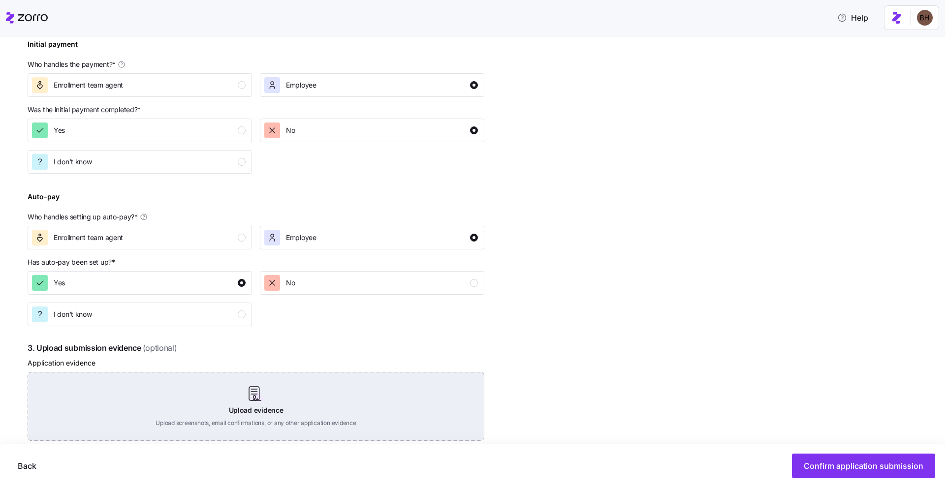
scroll to position [437, 0]
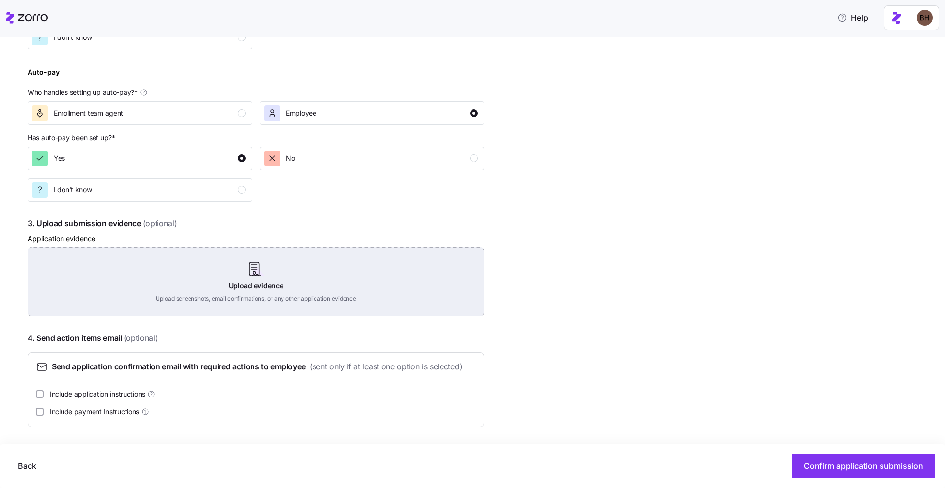
click at [263, 279] on div "Upload evidence Upload screenshots, email confirmations, or any other applicati…" at bounding box center [256, 281] width 457 height 69
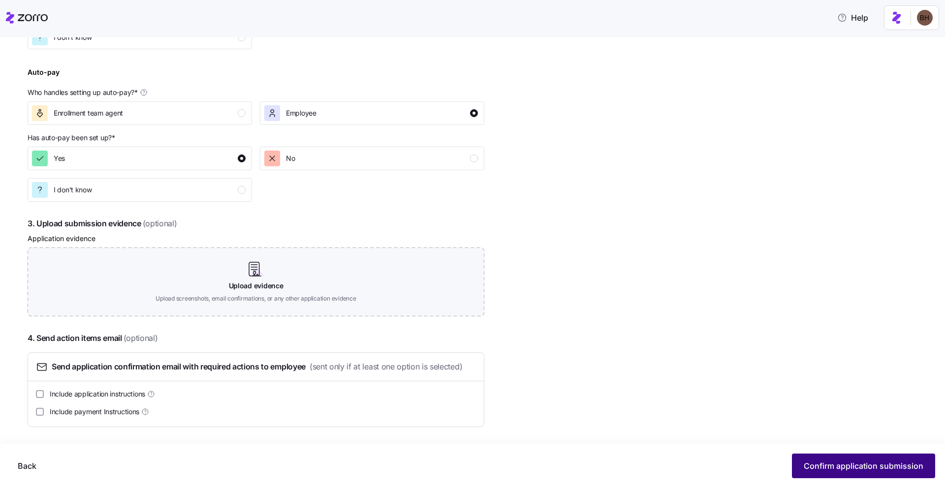
click at [818, 465] on span "Confirm application submission" at bounding box center [863, 466] width 120 height 12
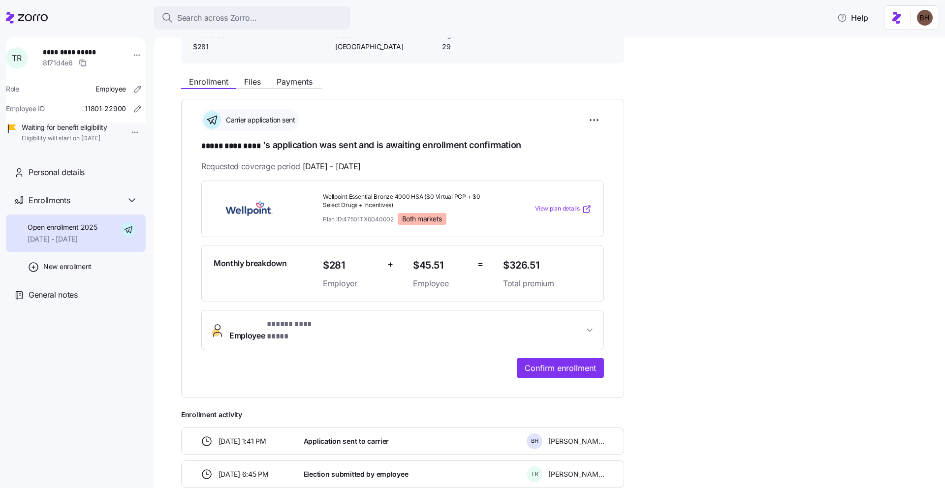
scroll to position [101, 0]
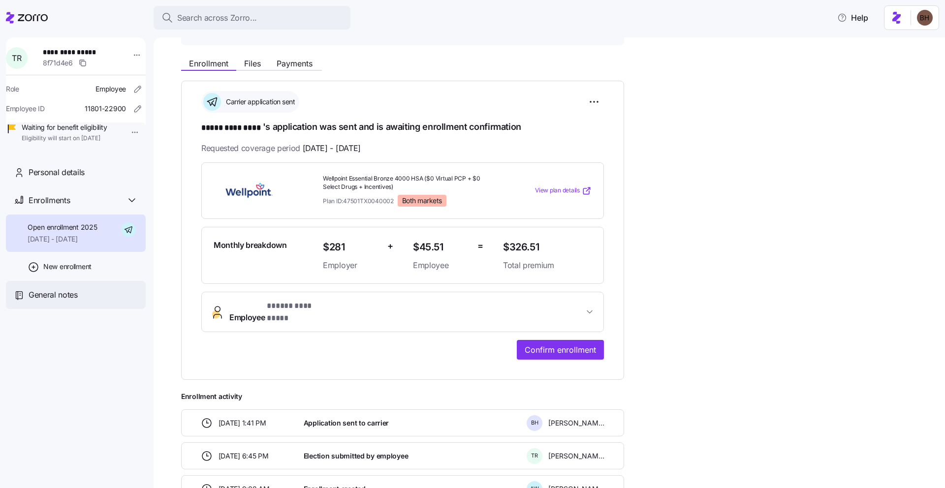
click at [71, 301] on span "General notes" at bounding box center [53, 295] width 49 height 12
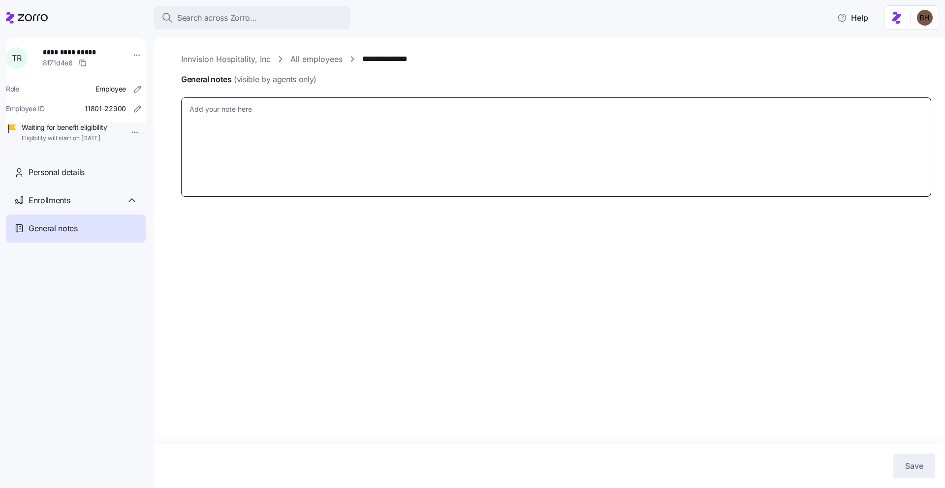
click at [292, 138] on textarea "General notes (visible by agents only)" at bounding box center [556, 146] width 750 height 99
type textarea "x"
type textarea "A"
type textarea "x"
type textarea "Ap"
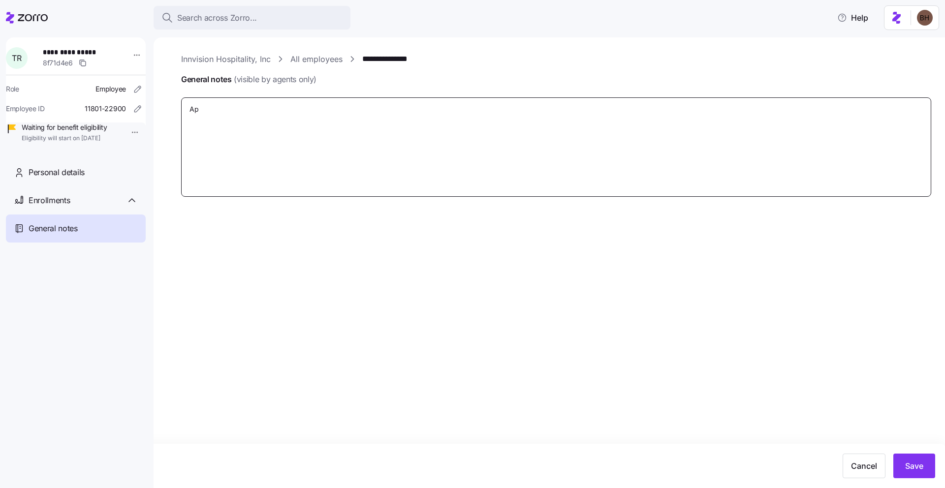
type textarea "x"
type textarea "App"
type textarea "x"
type textarea "Appl"
type textarea "x"
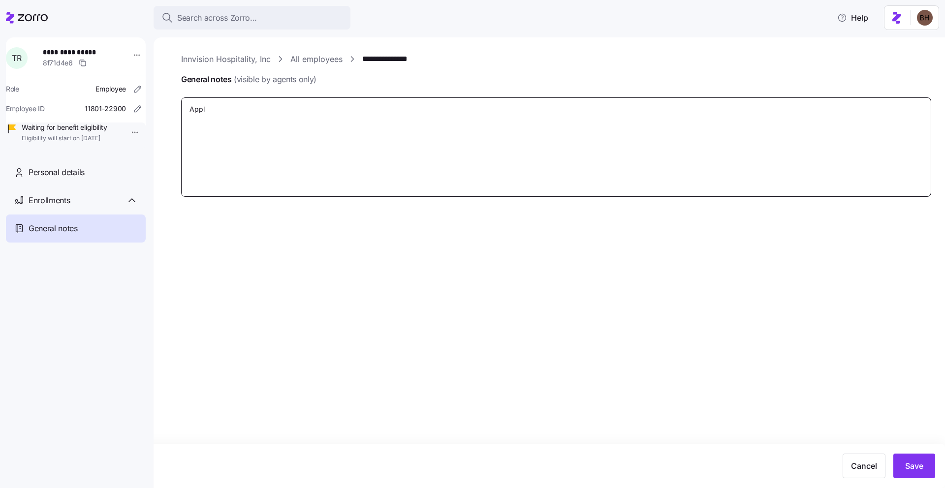
type textarea "Appli"
type textarea "x"
type textarea "Applic"
type textarea "x"
type textarea "Applica"
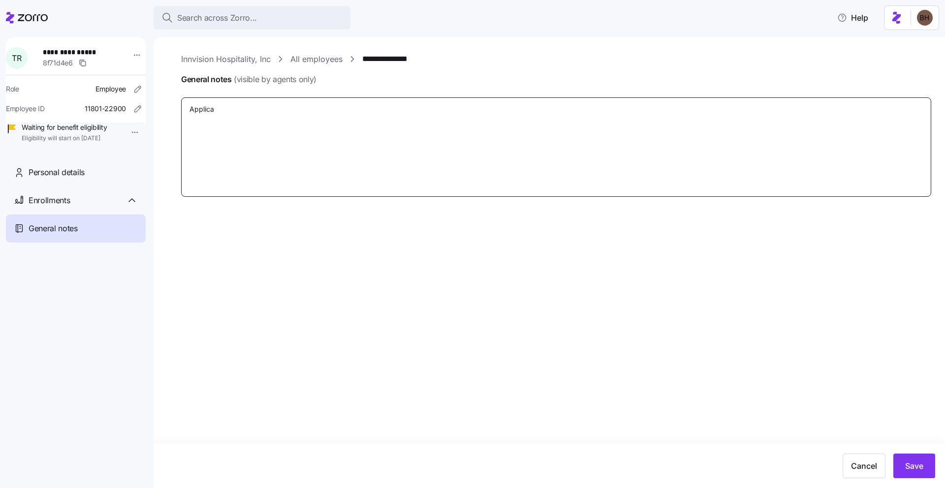
type textarea "x"
type textarea "Applicat"
type textarea "x"
type textarea "Applicatin"
type textarea "x"
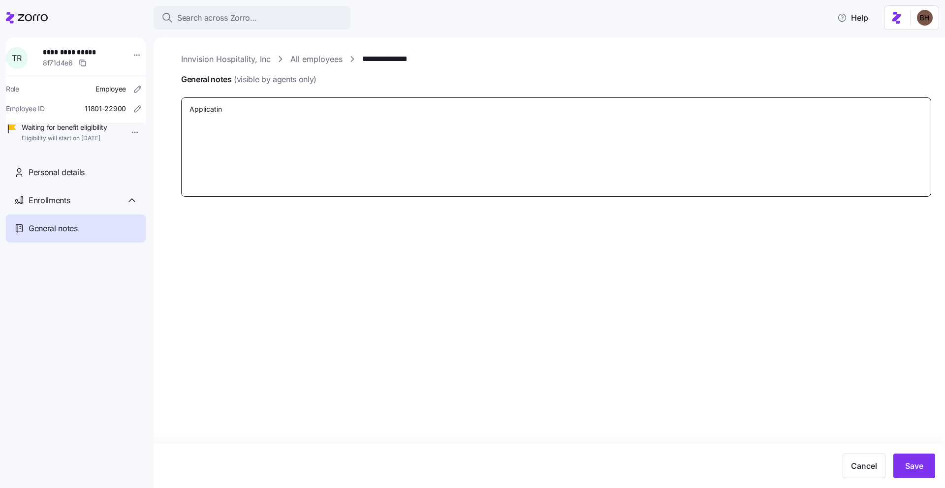
type textarea "Applicatino"
type textarea "x"
type textarea "Applicatino"
type textarea "x"
type textarea "Applicatino"
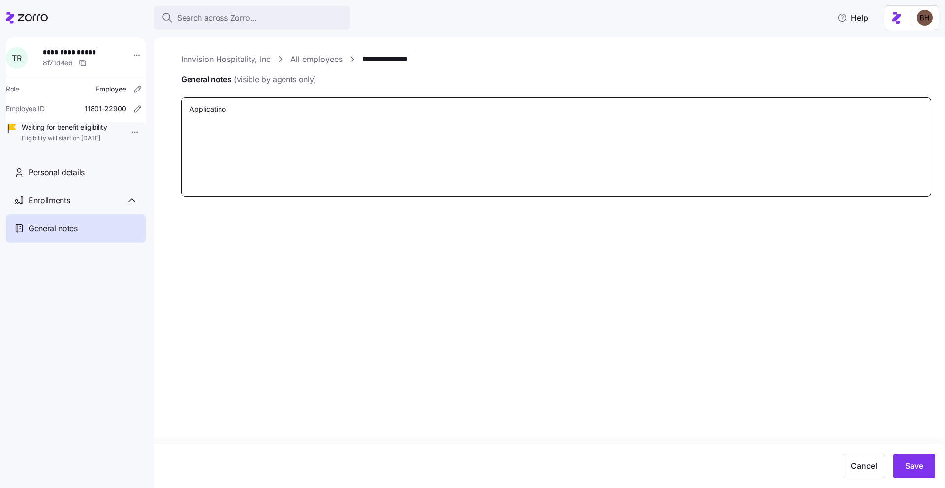
type textarea "x"
type textarea "Applicatin"
type textarea "x"
type textarea "Applicatio"
type textarea "x"
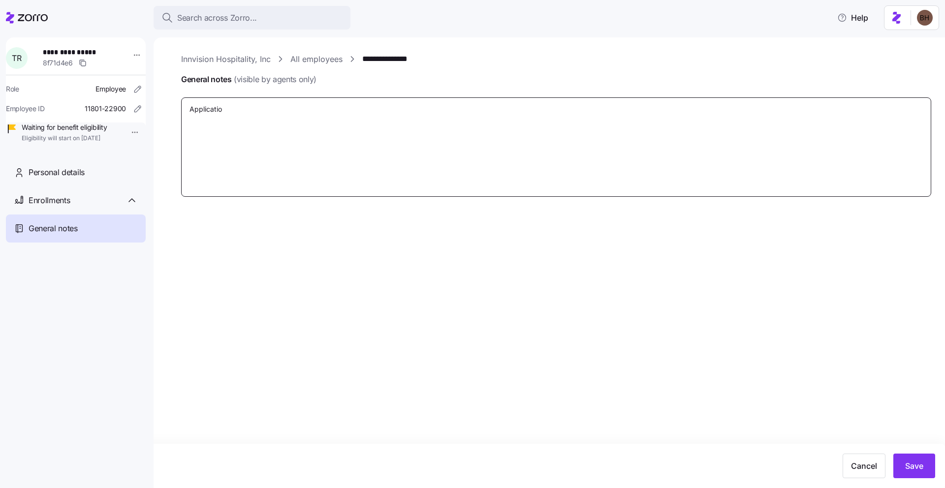
type textarea "Application"
type textarea "x"
type textarea "Application"
type textarea "x"
type textarea "Application a"
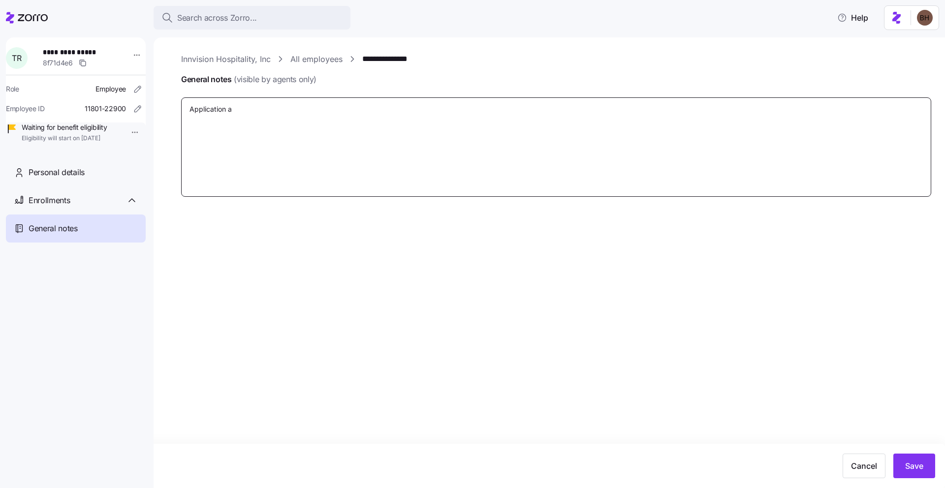
type textarea "x"
type textarea "Application ac"
type textarea "x"
type textarea "Application act"
type textarea "x"
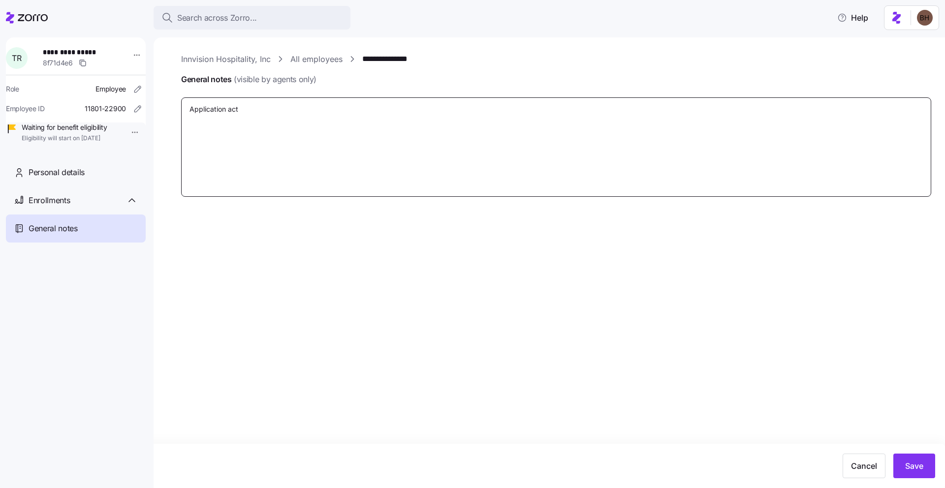
type textarea "Application actu"
type textarea "x"
type textarea "Application actua"
type textarea "x"
type textarea "Application actual"
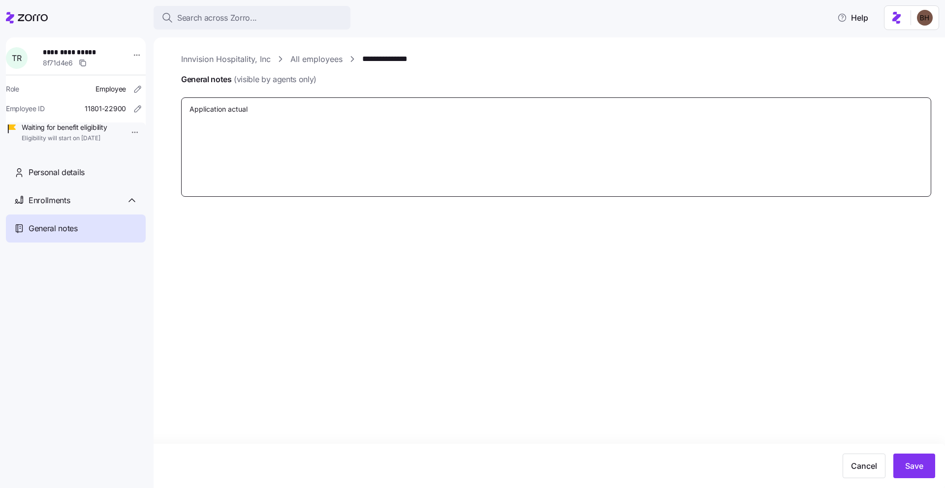
type textarea "x"
type textarea "Application actuall"
type textarea "x"
type textarea "Application actually"
type textarea "x"
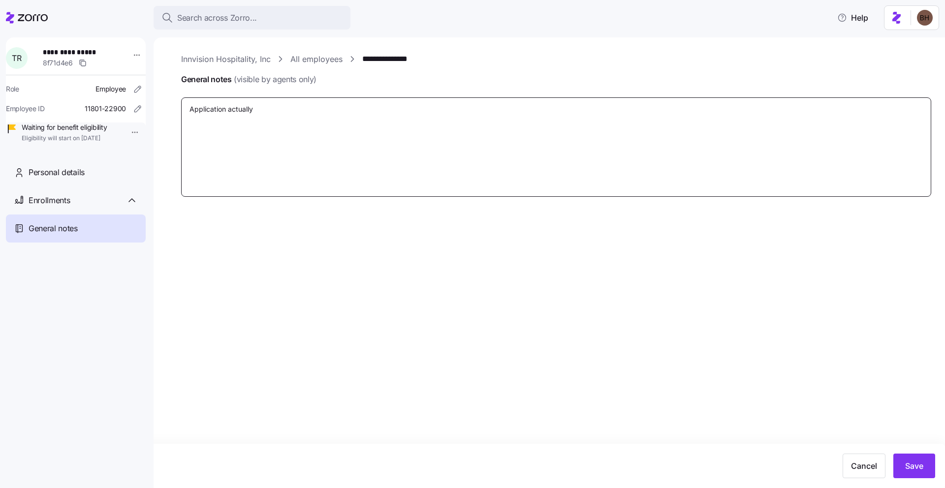
type textarea "Application actually"
type textarea "x"
type textarea "Application actually s"
type textarea "x"
type textarea "Application actually su"
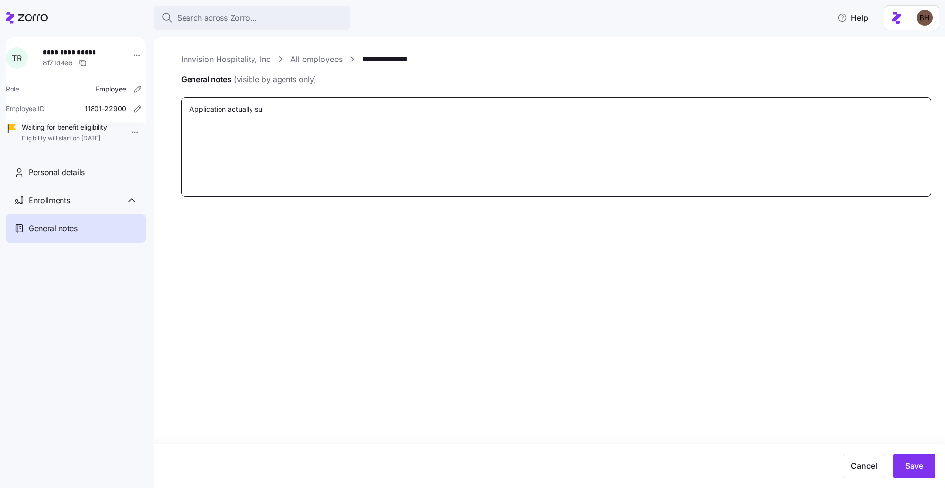
type textarea "x"
type textarea "Application actually sub"
type textarea "x"
type textarea "Application actually subm"
type textarea "x"
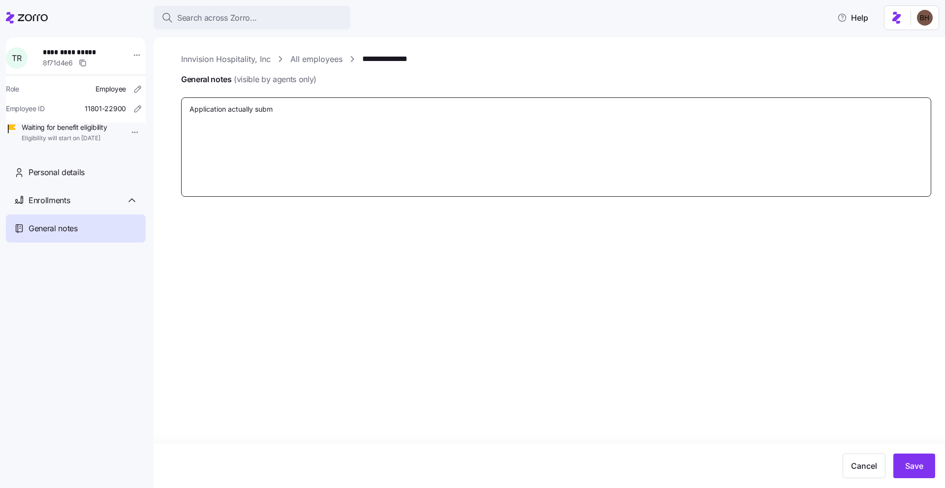
type textarea "Application actually submi"
type textarea "x"
type textarea "Application actually submit"
type textarea "x"
type textarea "Application actually submitt"
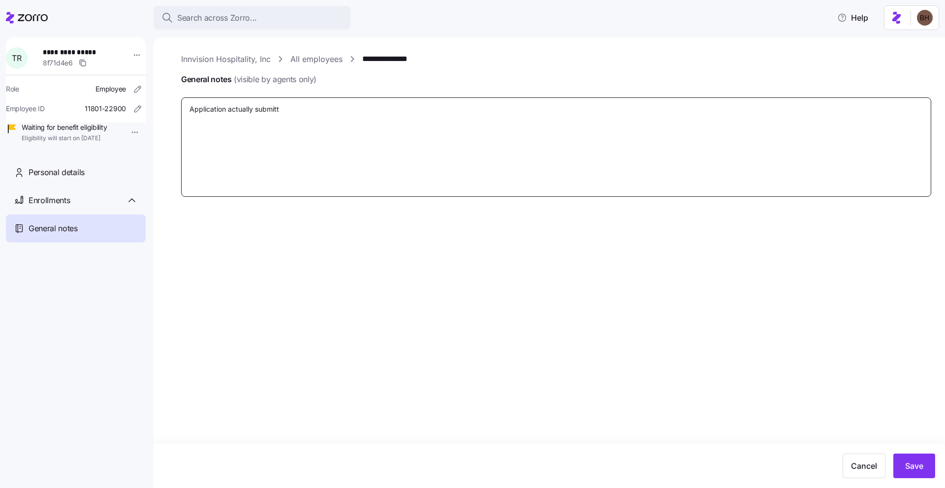
type textarea "x"
type textarea "Application actually submitte"
type textarea "x"
type textarea "Application actually submitted"
type textarea "x"
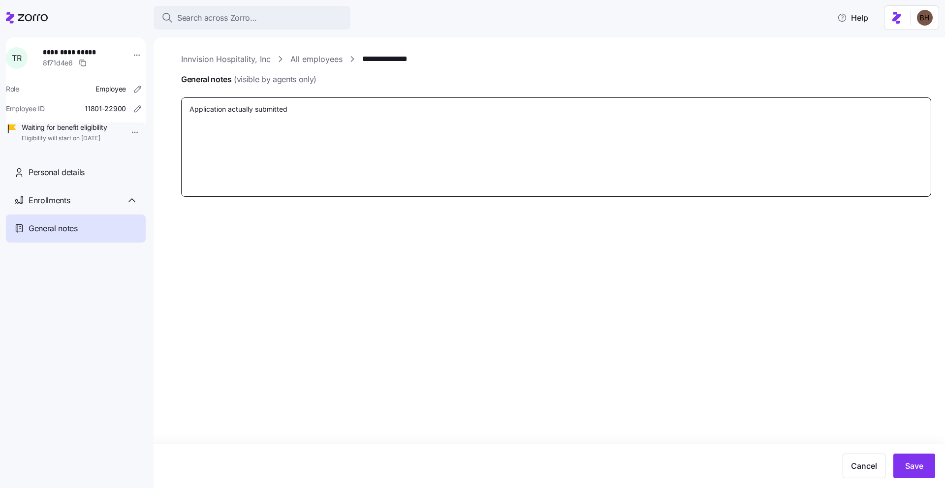
type textarea "Application actually submitted b"
type textarea "x"
type textarea "Application actually submitted by"
type textarea "x"
type textarea "Application actually submitted by"
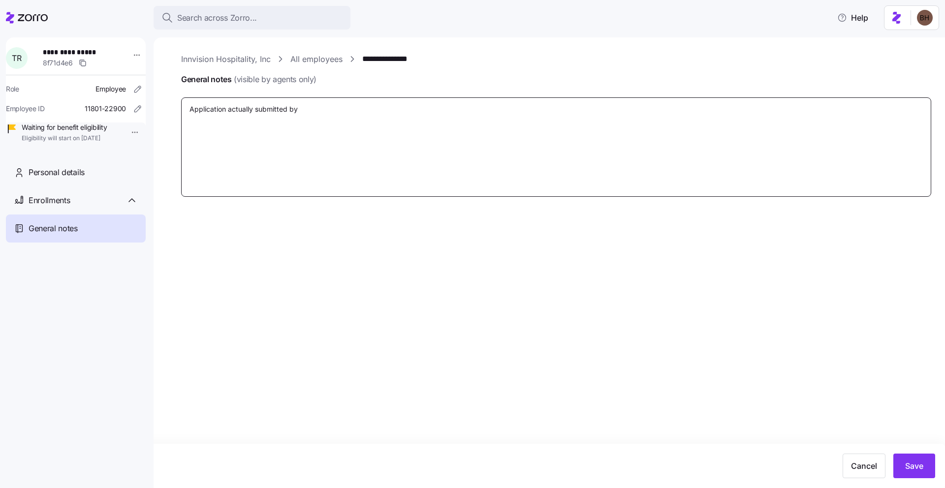
type textarea "x"
type textarea "Application actually submitted by A"
type textarea "x"
type textarea "Application actually submitted by Am"
type textarea "x"
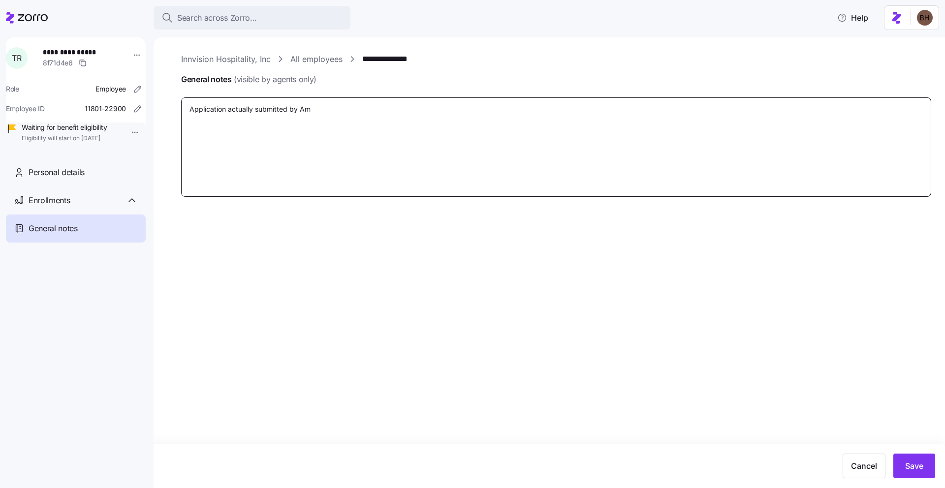
type textarea "Application actually submitted by Amy"
type textarea "x"
type textarea "Application actually submitted by Amy,"
type textarea "x"
type textarea "Application actually submitted by Amy,"
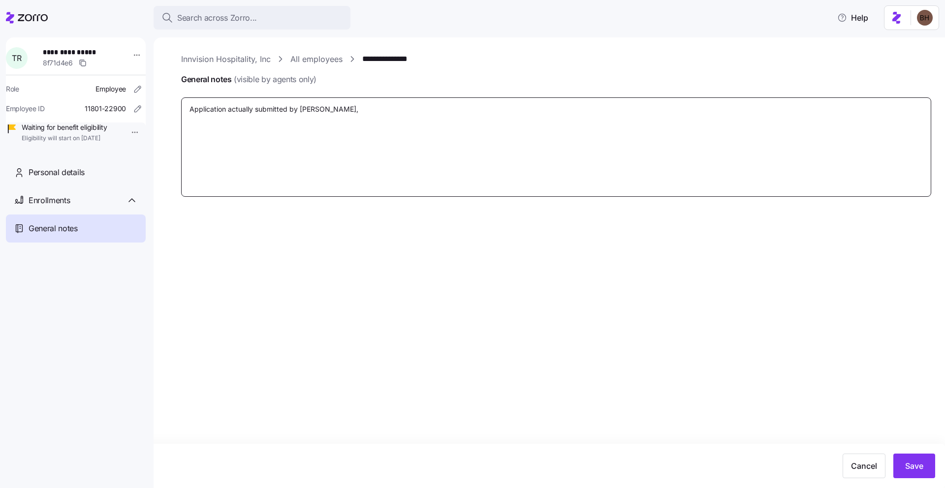
type textarea "x"
type textarea "Application actually submitted by Amy, b"
type textarea "x"
type textarea "Application actually submitted by Amy, bu"
type textarea "x"
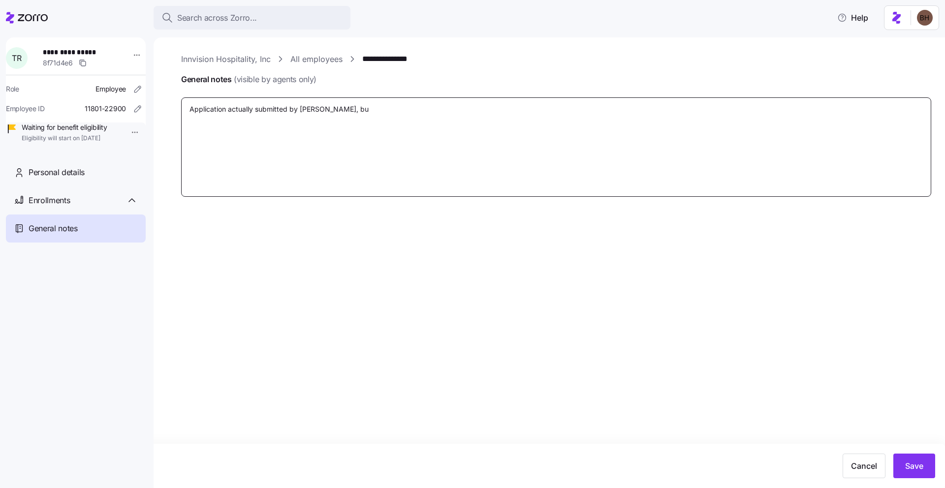
type textarea "Application actually submitted by Amy, b"
type textarea "x"
type textarea "Application actually submitted by Amy,"
type textarea "x"
type textarea "Application actually submitted by Amy, a"
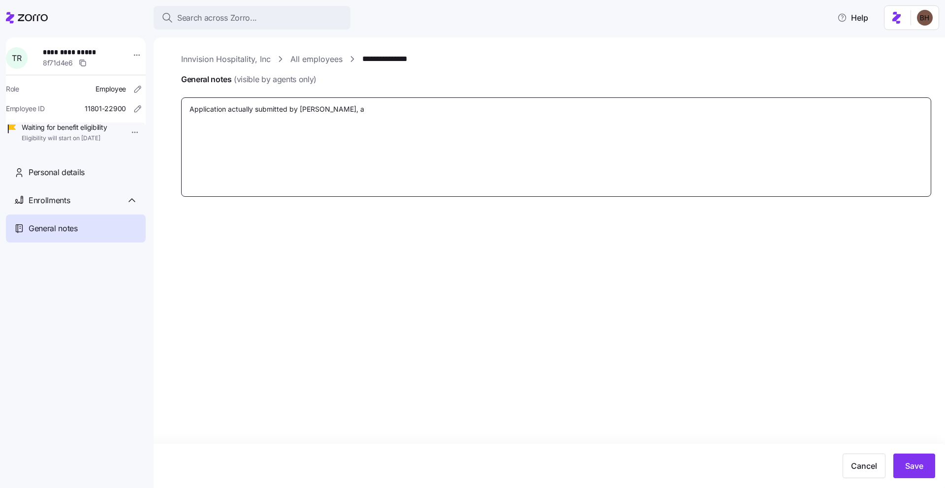
type textarea "x"
type textarea "Application actually submitted by Amy, an"
type textarea "x"
type textarea "Application actually submitted by Amy, and"
type textarea "x"
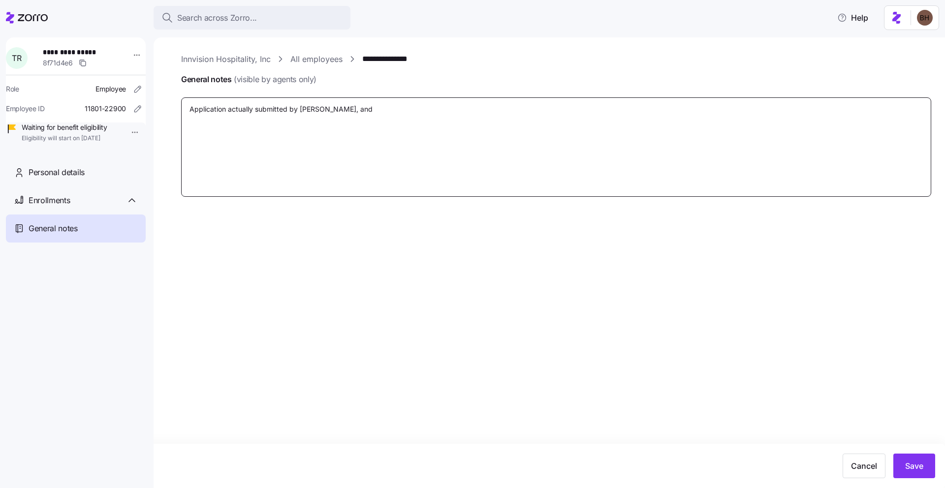
type textarea "Application actually submitted by Amy, and"
type textarea "x"
type textarea "Application actually submitted by Amy, and c"
type textarea "x"
type textarea "Application actually submitted by Amy, and co"
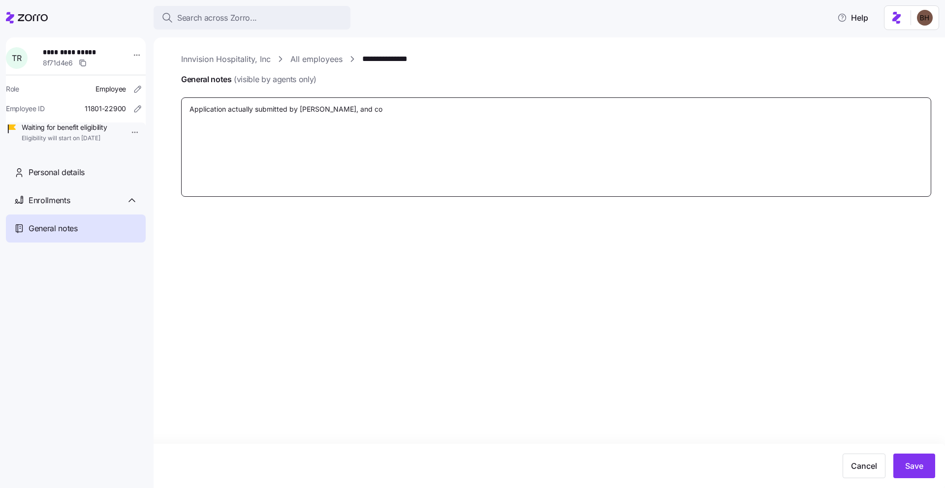
type textarea "x"
type textarea "Application actually submitted by Amy, and com"
type textarea "x"
type textarea "Application actually submitted by Amy, and comp"
type textarea "x"
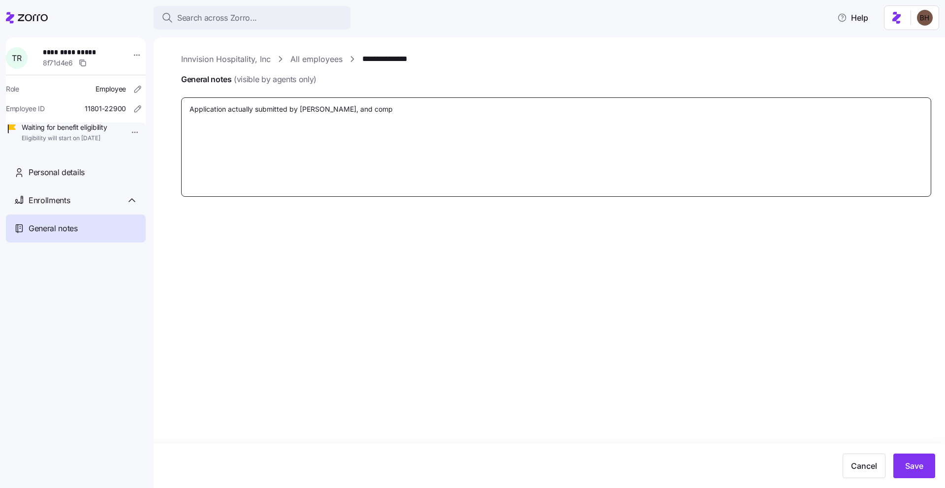
type textarea "Application actually submitted by Amy, and compl"
type textarea "x"
type textarea "Application actually submitted by Amy, and comple"
type textarea "x"
type textarea "Application actually submitted by Amy, and complet"
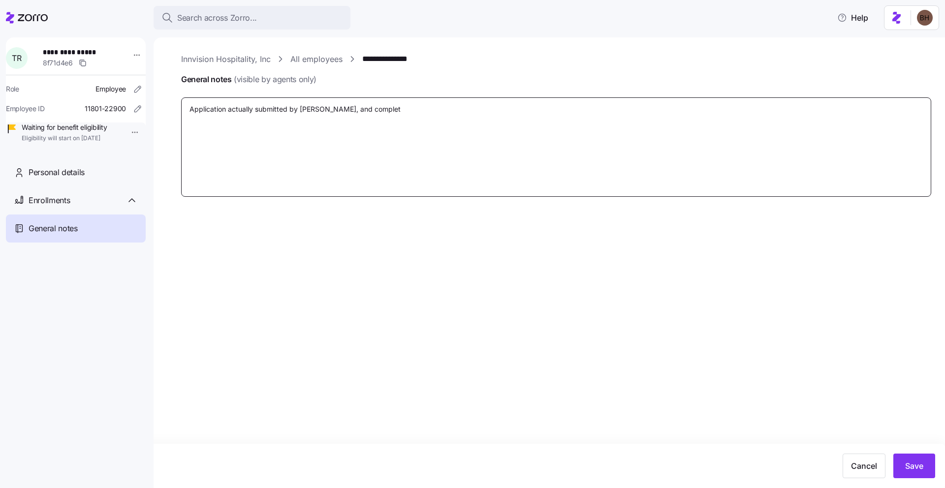
type textarea "x"
type textarea "Application actually submitted by Amy, and complete"
type textarea "x"
type textarea "Application actually submitted by Amy, and completed"
type textarea "x"
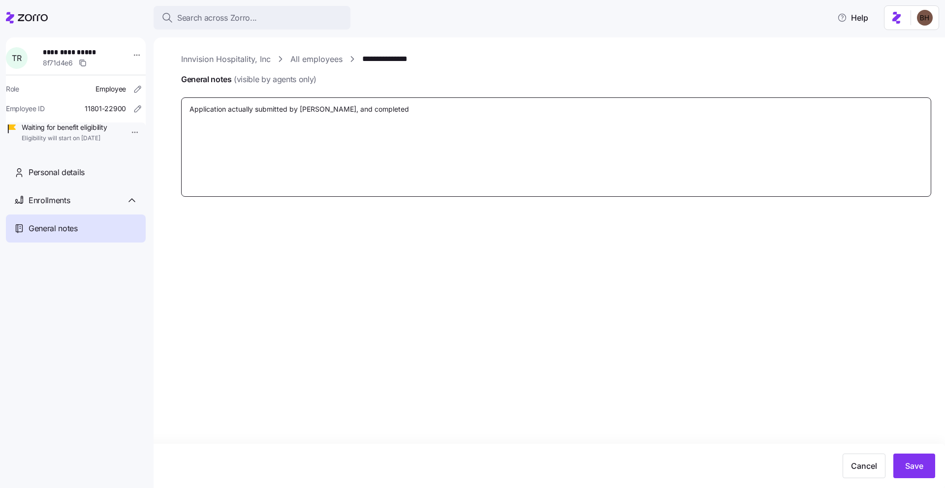
type textarea "Application actually submitted by Amy, and completed"
type textarea "x"
type textarea "Application actually submitted by Amy, and completed b"
type textarea "x"
type textarea "Application actually submitted by Amy, and completed by"
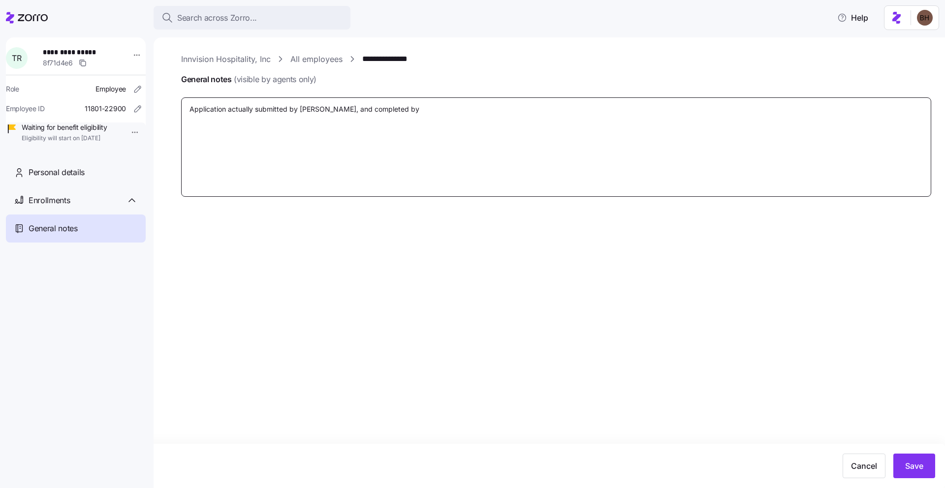
type textarea "x"
type textarea "Application actually submitted by Amy, and completed by"
type textarea "x"
type textarea "Application actually submitted by Amy, and completed by M"
type textarea "x"
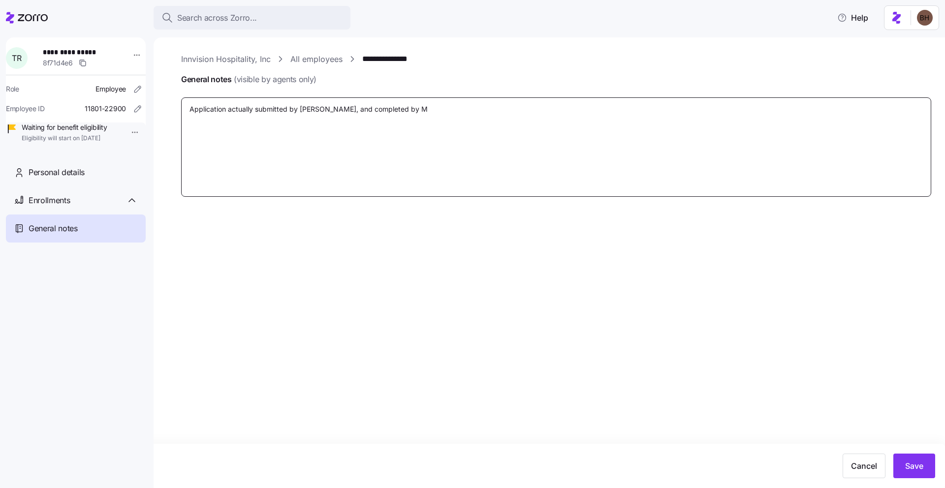
type textarea "Application actually submitted by Amy, and completed by Me"
type textarea "x"
type textarea "Application actually submitted by Amy, and completed by Mem"
type textarea "x"
type textarea "Application actually submitted by Amy, and completed by Memb"
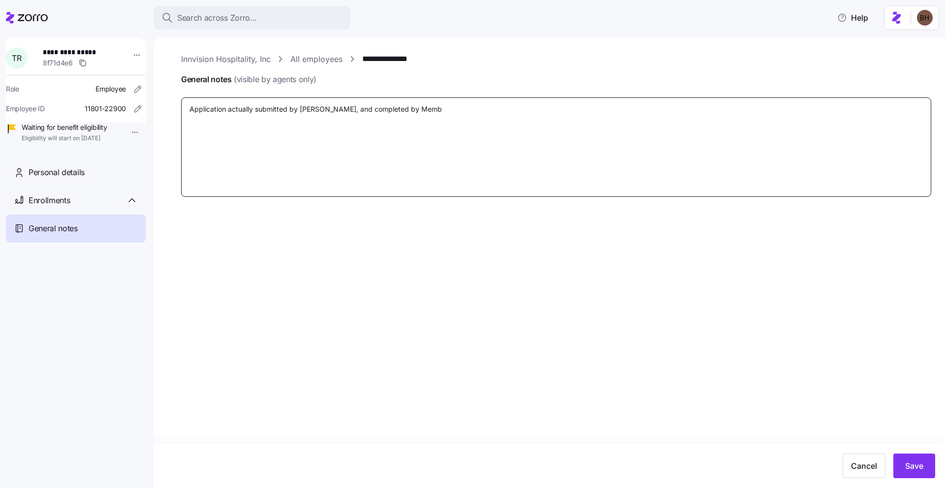
type textarea "x"
type textarea "Application actually submitted by Amy, and completed by Membe"
type textarea "x"
type textarea "Application actually submitted by Amy, and completed by Member"
type textarea "x"
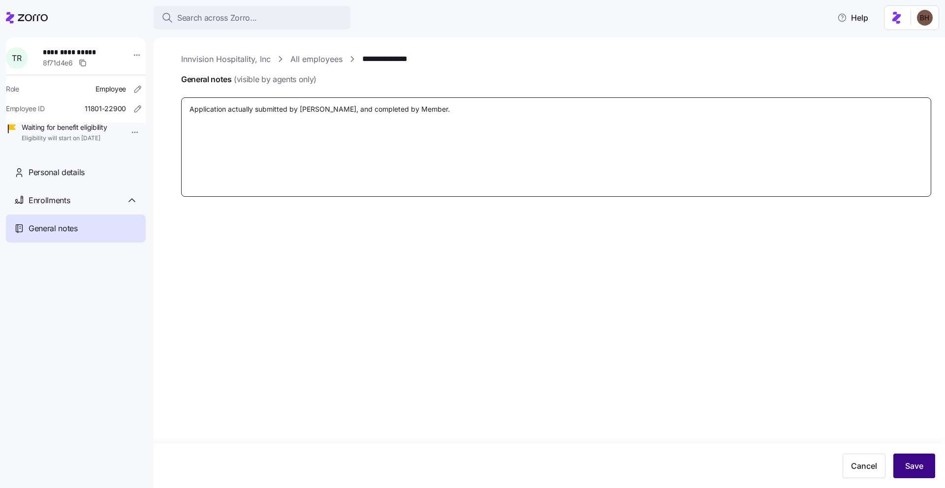
type textarea "Application actually submitted by Amy, and completed by Member."
click at [920, 474] on button "Save" at bounding box center [914, 466] width 42 height 25
type textarea "x"
